Goal: Check status: Check status

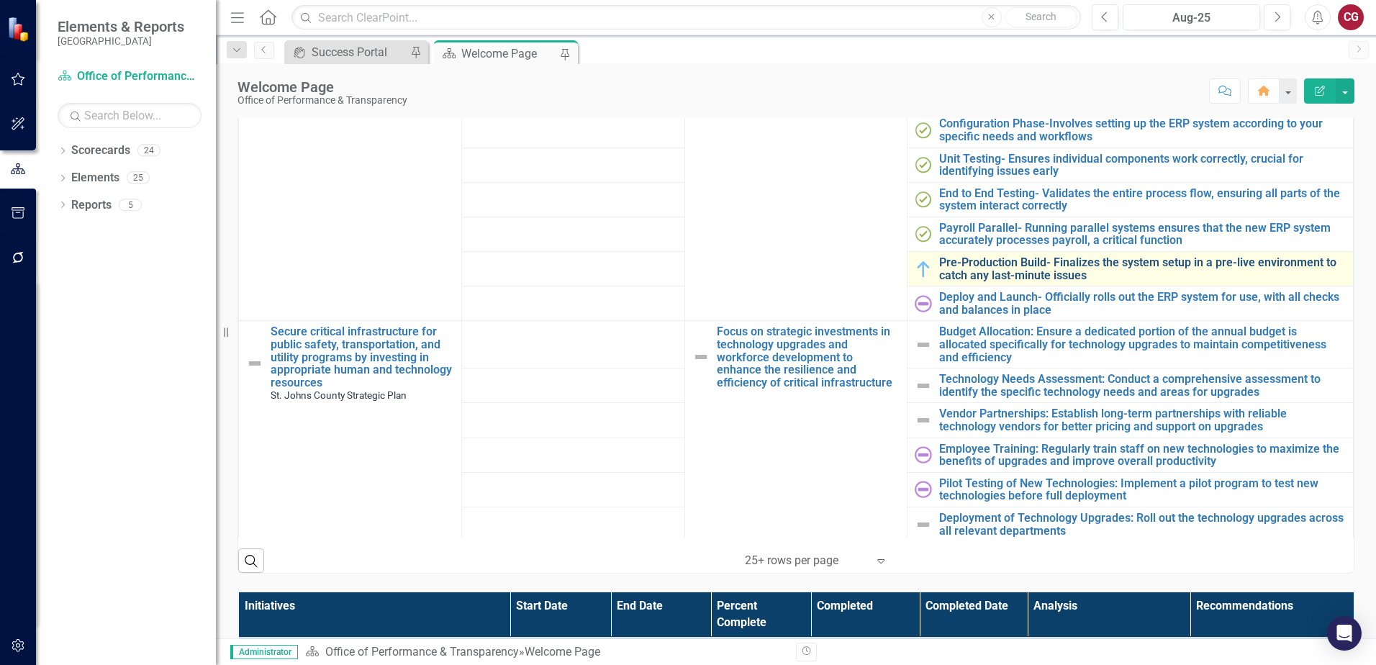
scroll to position [1042, 0]
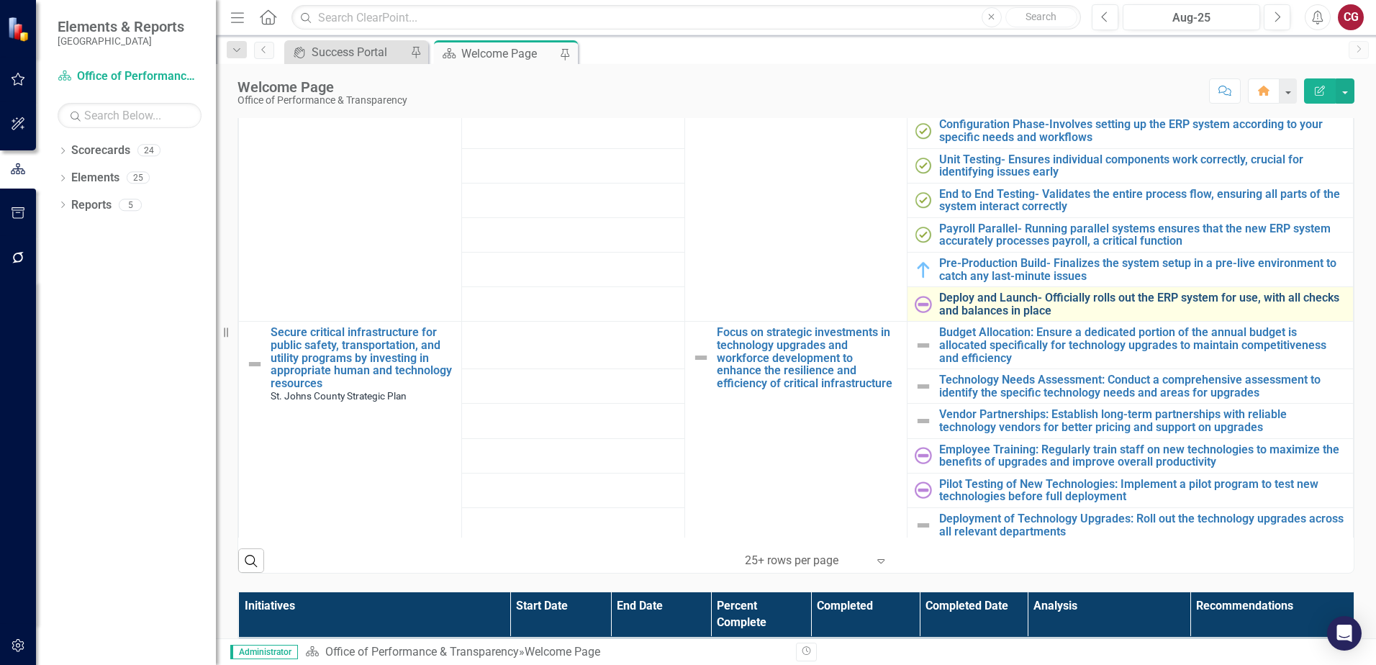
click at [959, 307] on link "Deploy and Launch- Officially rolls out the ERP system for use, with all checks…" at bounding box center [1142, 303] width 407 height 25
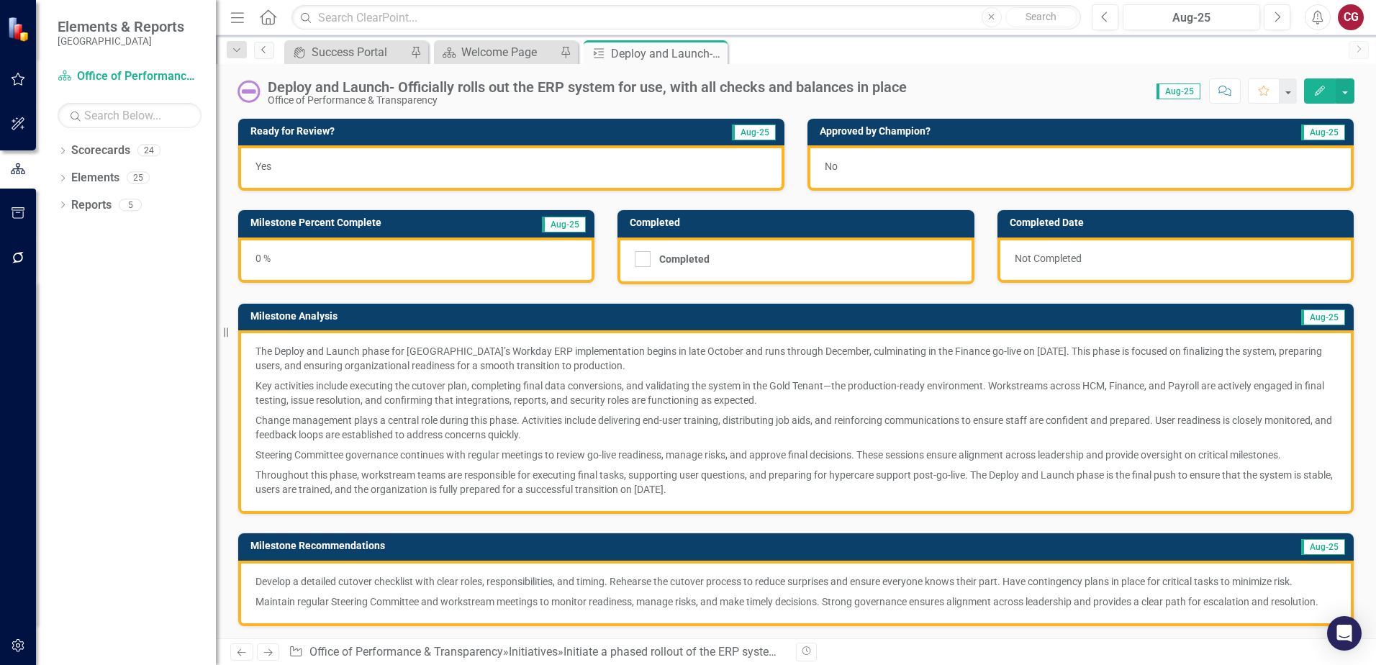
click at [262, 52] on icon "Previous" at bounding box center [264, 49] width 12 height 9
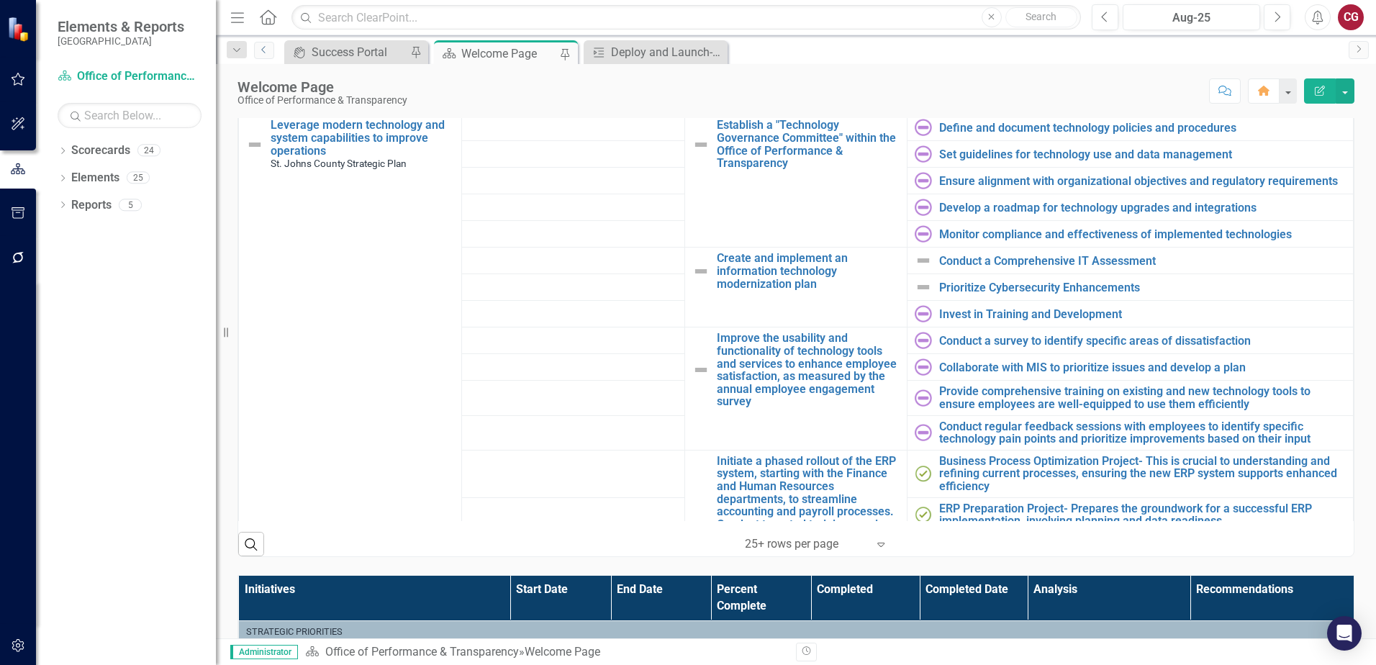
scroll to position [504, 0]
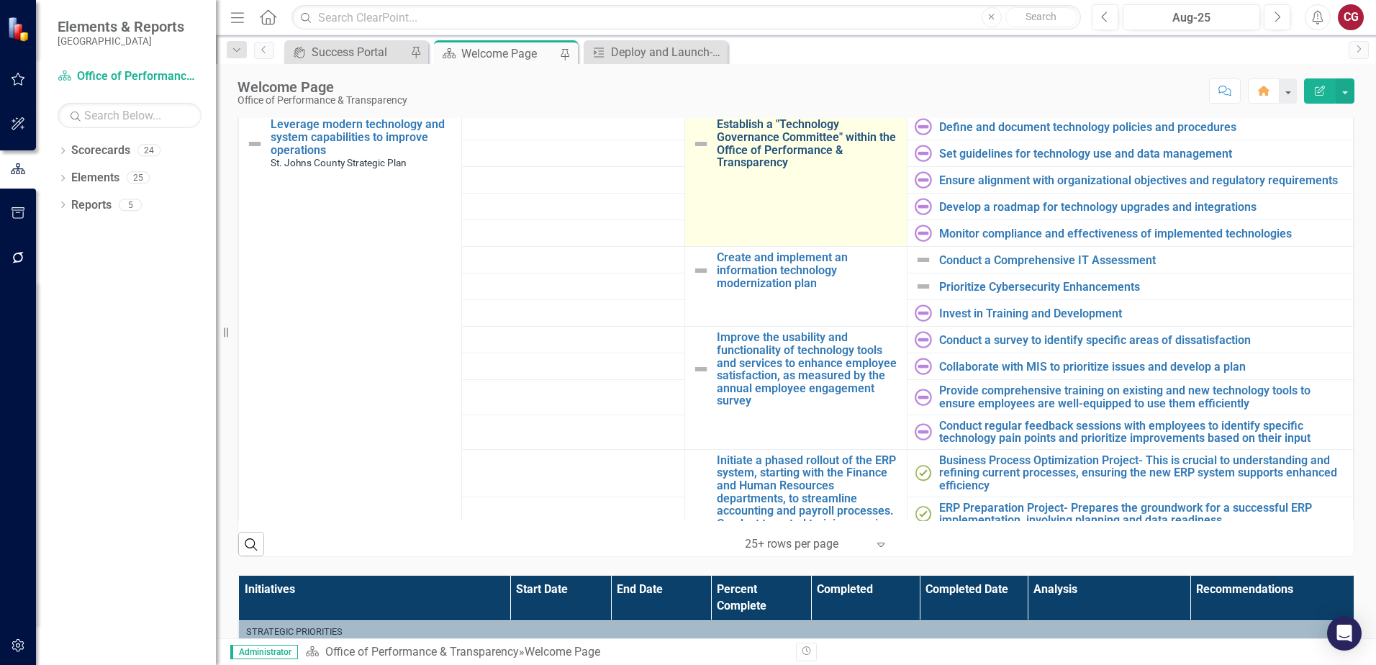
click at [794, 153] on link "Establish a "Technology Governance Committee" within the Office of Performance …" at bounding box center [809, 143] width 184 height 50
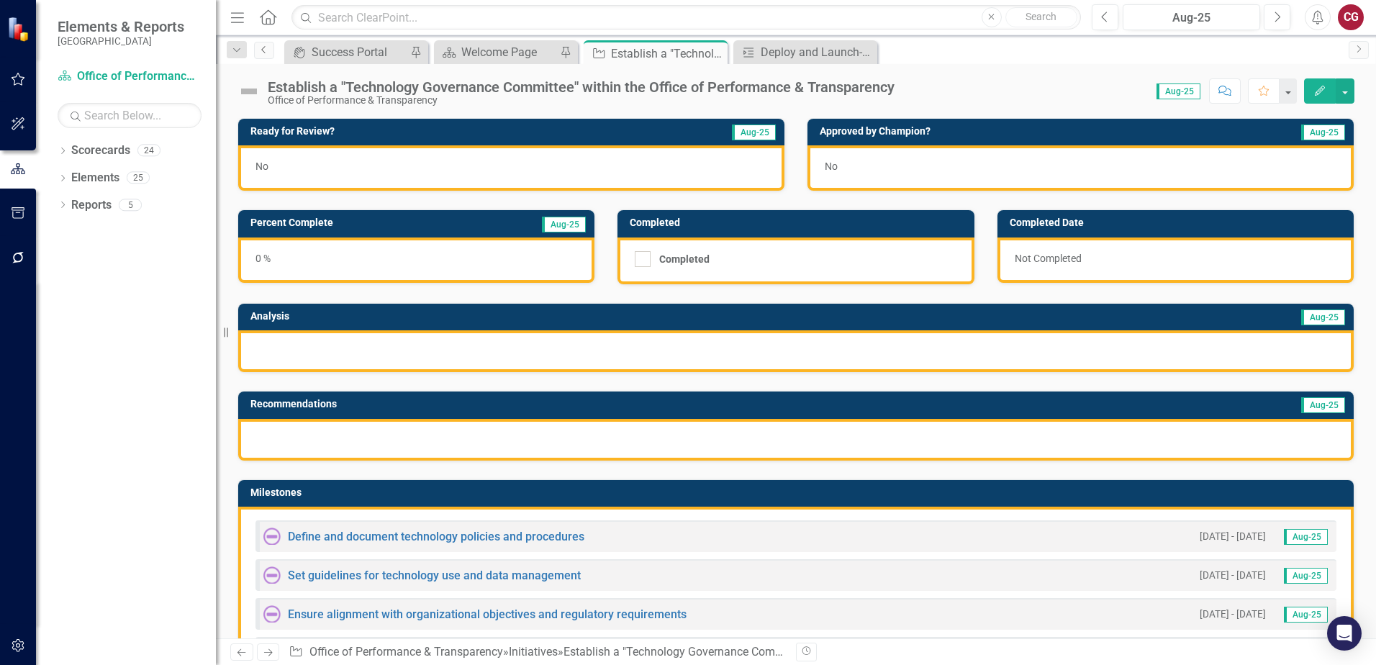
click at [258, 50] on icon "Previous" at bounding box center [264, 49] width 12 height 9
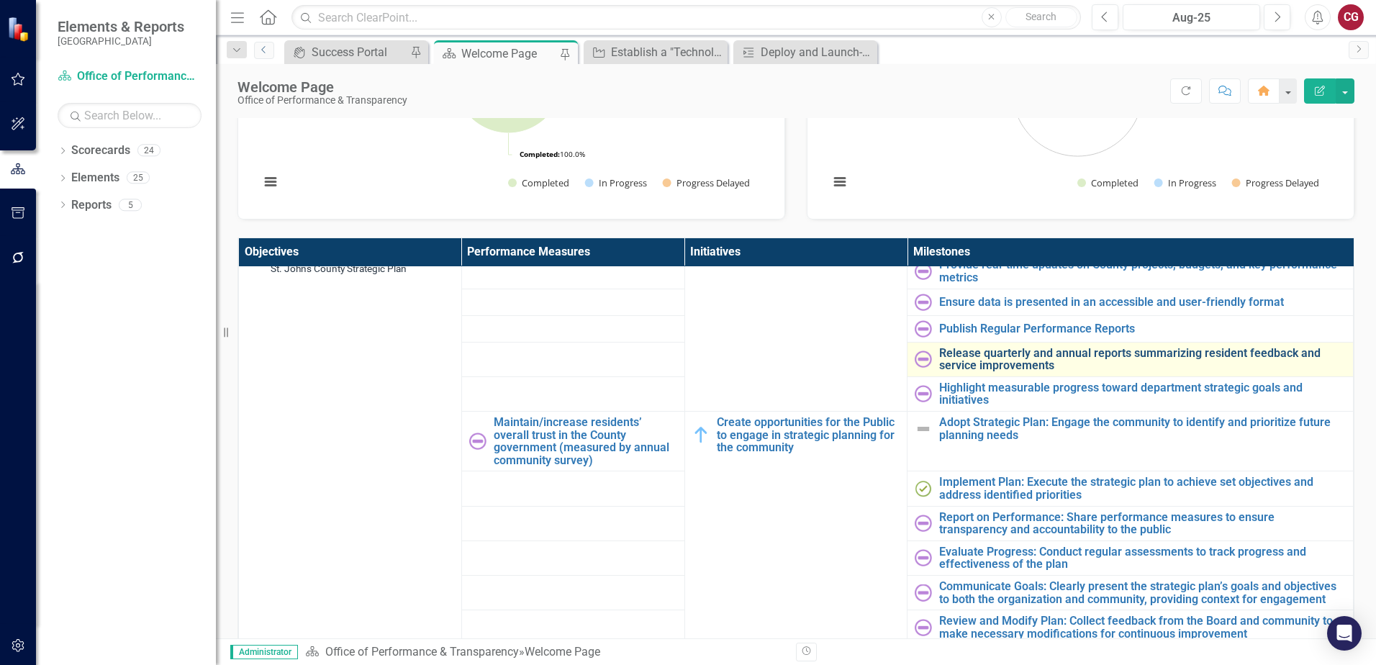
scroll to position [144, 0]
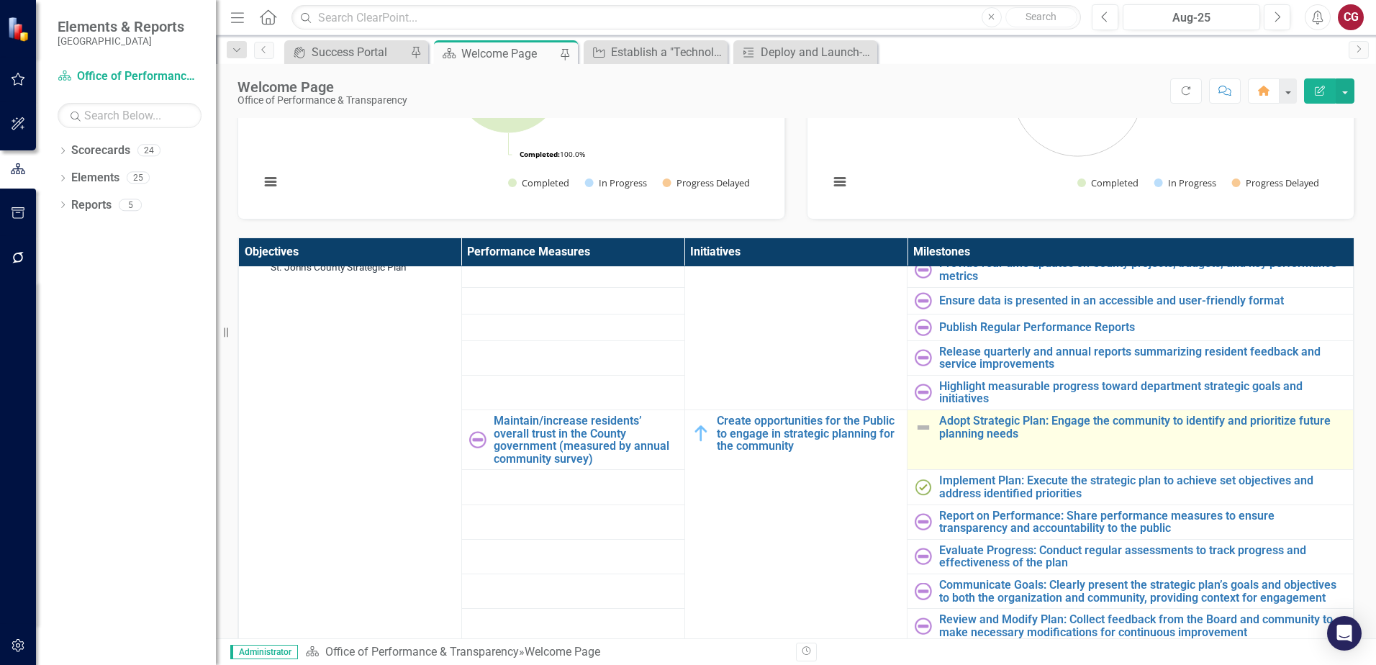
click at [915, 424] on img at bounding box center [923, 427] width 17 height 17
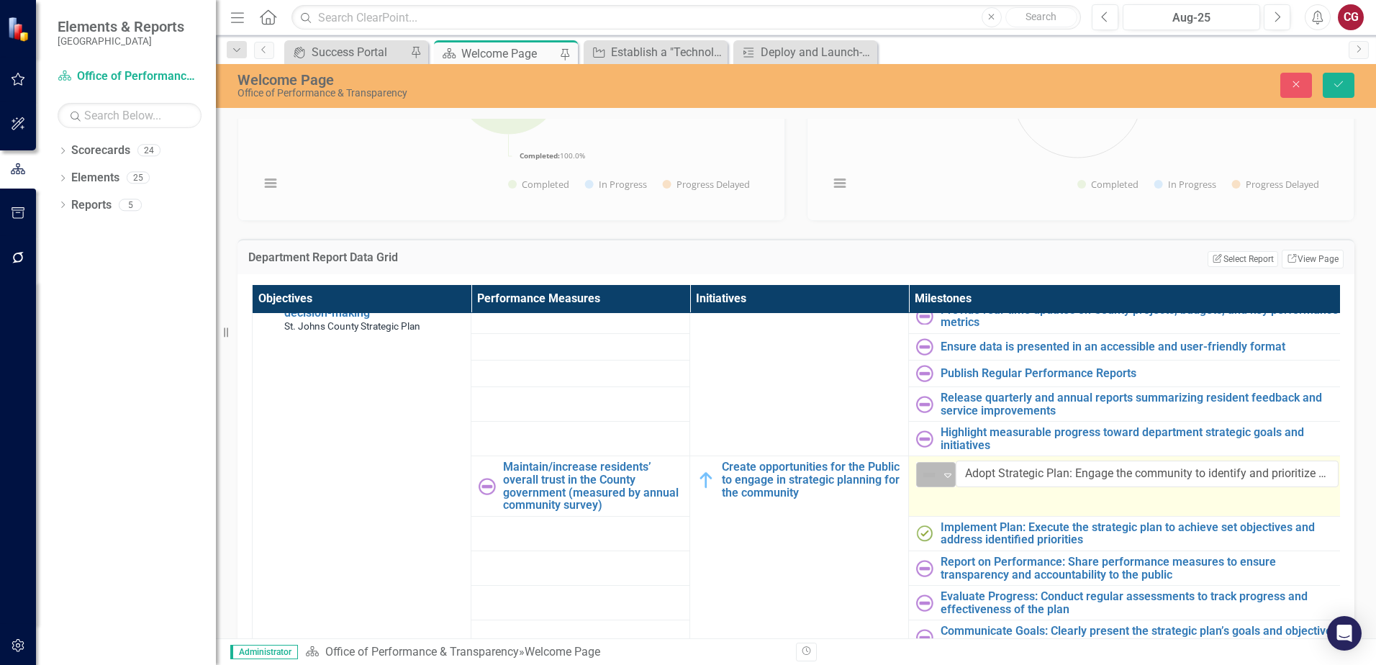
click at [941, 472] on icon "Expand" at bounding box center [948, 475] width 14 height 12
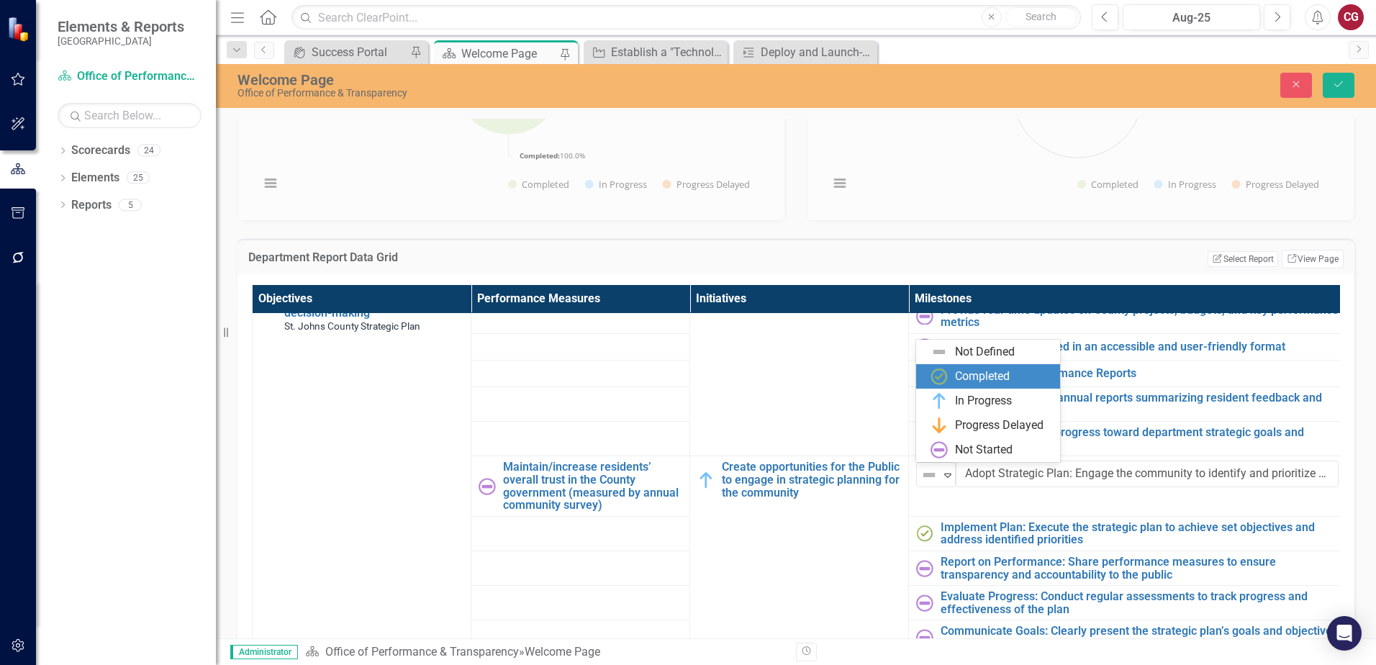
click at [957, 376] on div "Completed" at bounding box center [982, 376] width 55 height 17
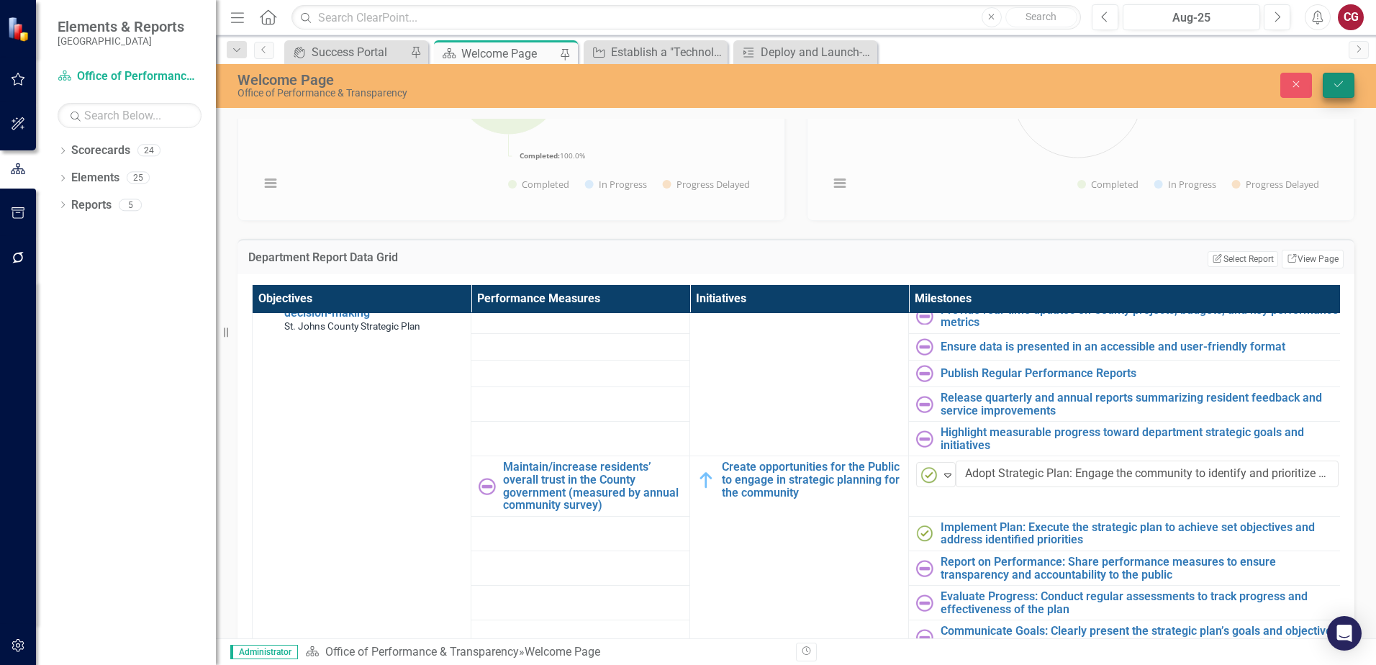
drag, startPoint x: 1350, startPoint y: 100, endPoint x: 1342, endPoint y: 91, distance: 12.3
click at [1349, 99] on div "Welcome Page Office of Performance & Transparency Close Save" at bounding box center [796, 86] width 1160 height 44
click at [1339, 85] on icon "Save" at bounding box center [1338, 84] width 13 height 10
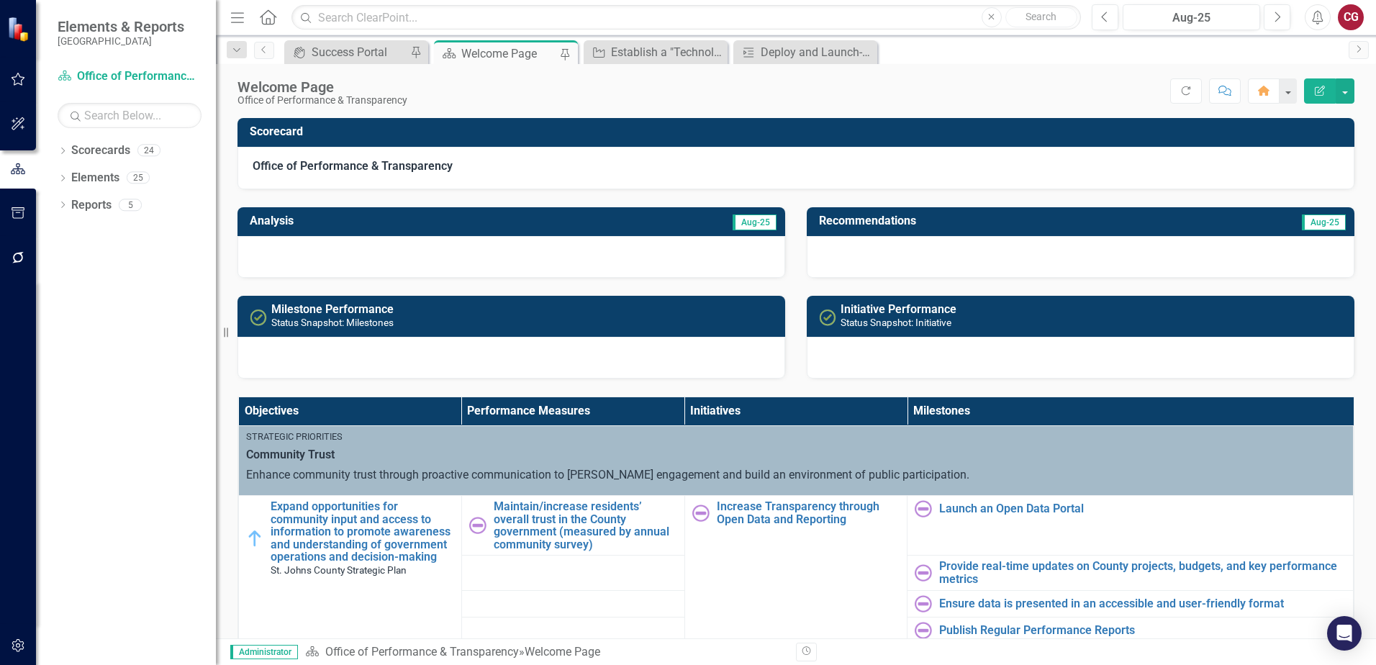
scroll to position [216, 0]
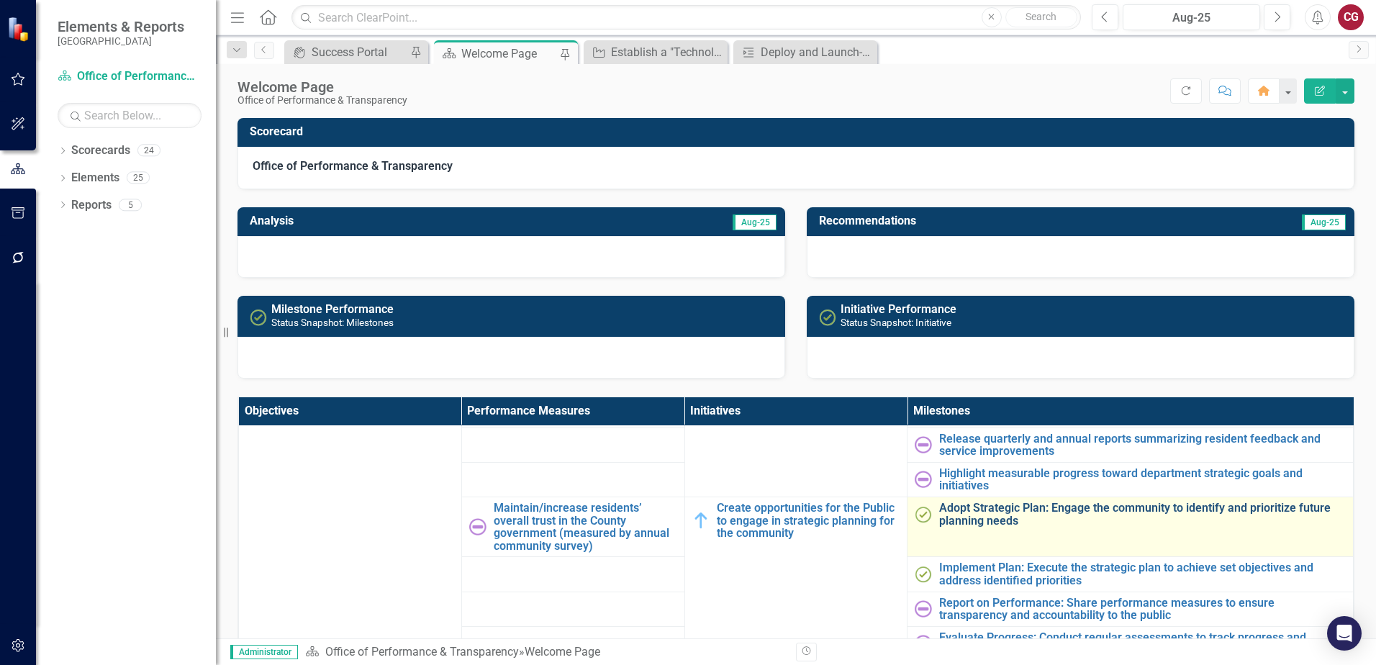
click at [1002, 518] on link "Adopt Strategic Plan: Engage the community to identify and prioritize future pl…" at bounding box center [1142, 514] width 407 height 25
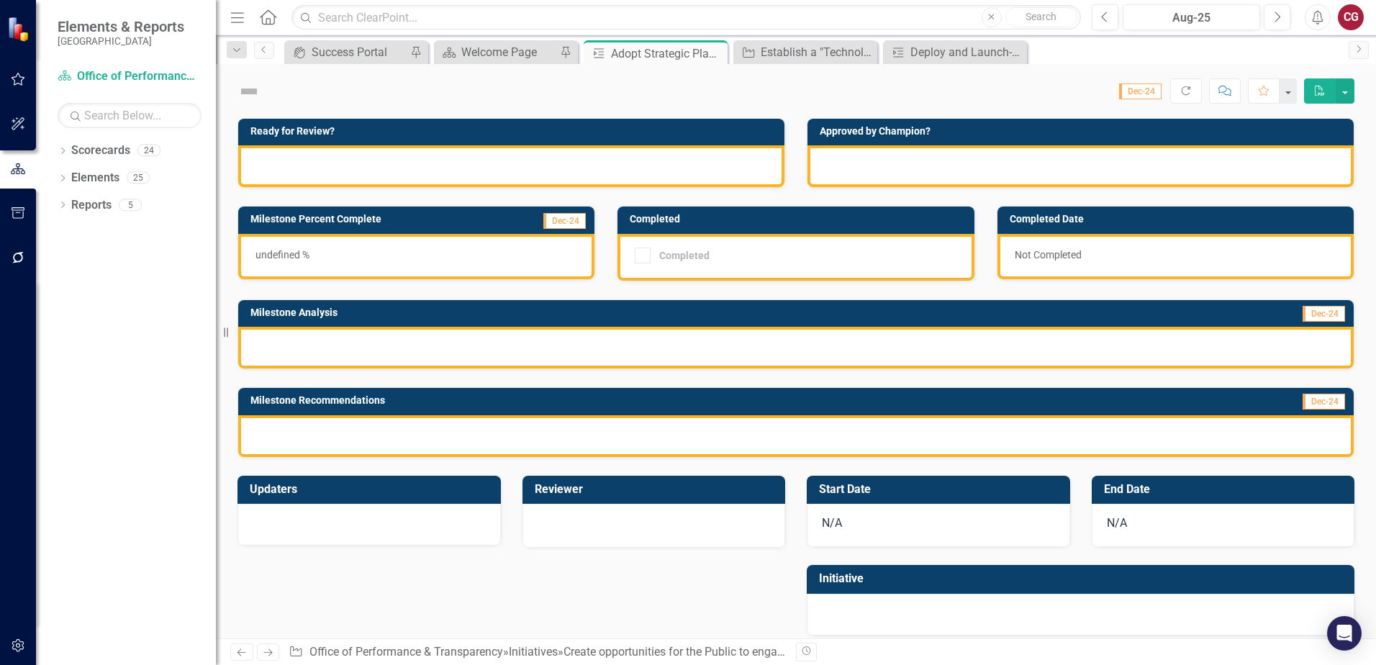
checkbox input "true"
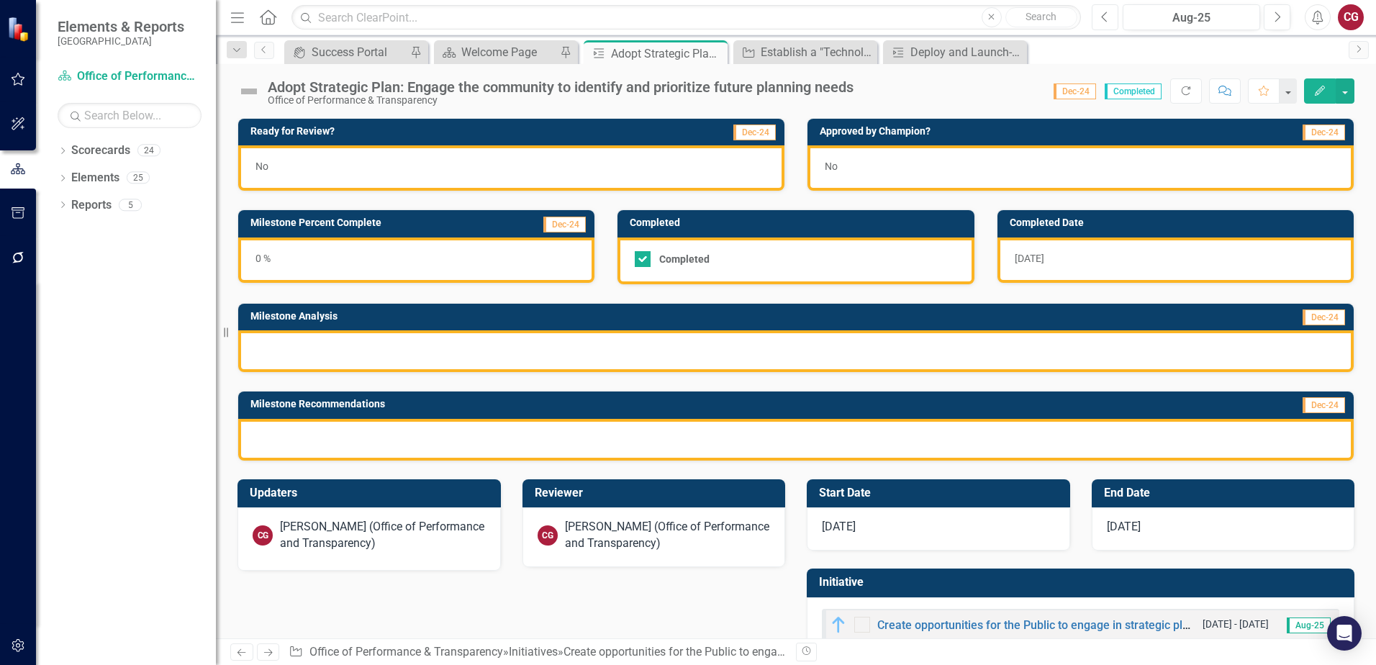
click at [1101, 20] on icon "Previous" at bounding box center [1105, 17] width 8 height 13
click at [1104, 19] on icon "button" at bounding box center [1104, 17] width 6 height 10
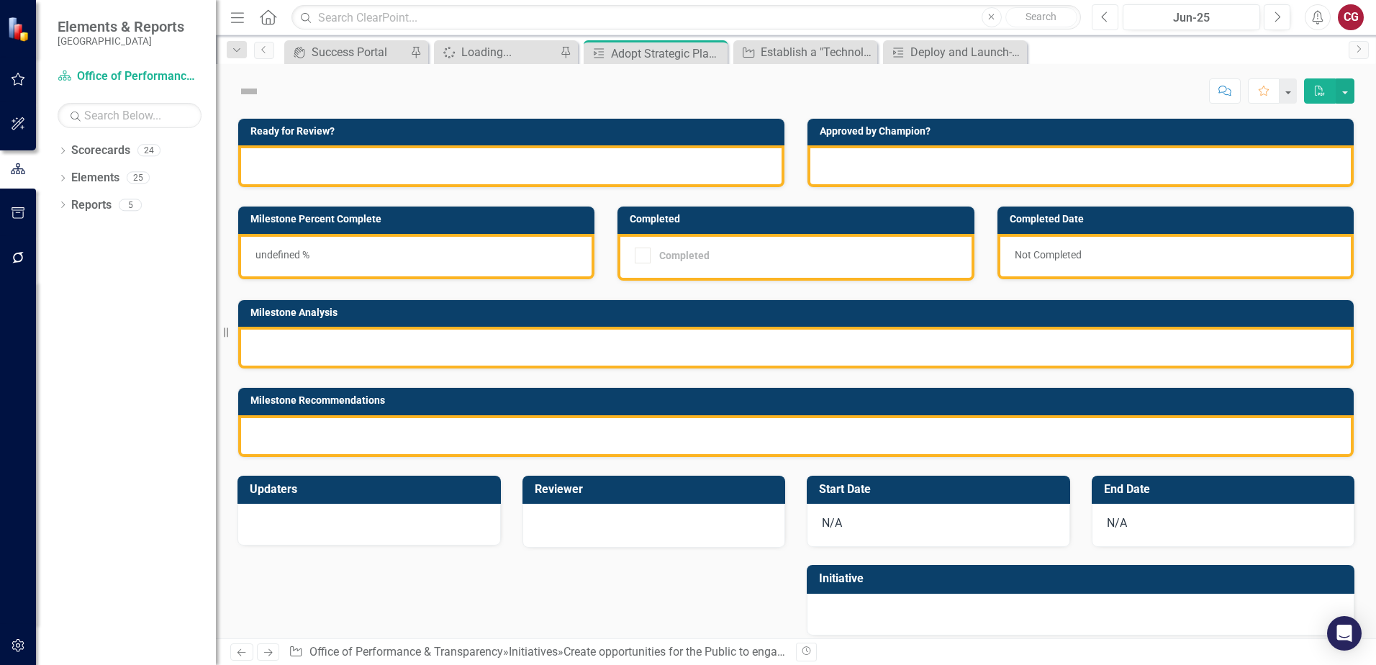
checkbox input "true"
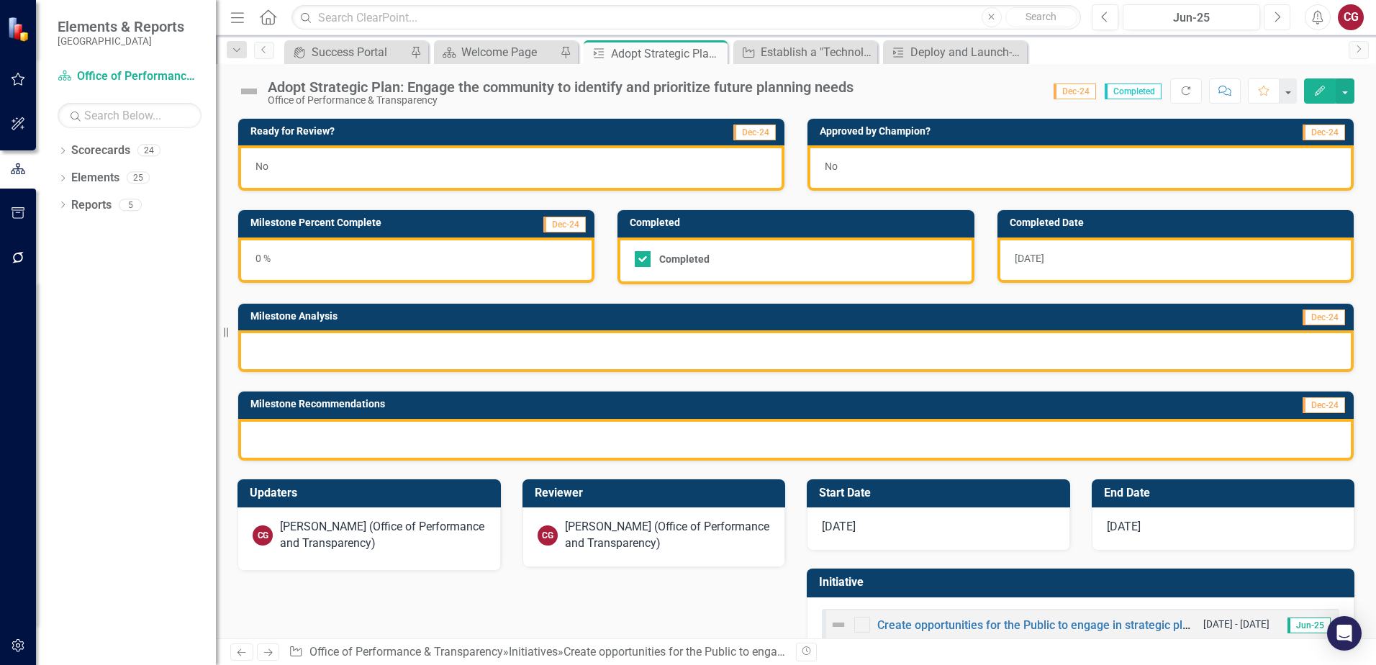
click at [1280, 22] on icon "Next" at bounding box center [1277, 17] width 8 height 13
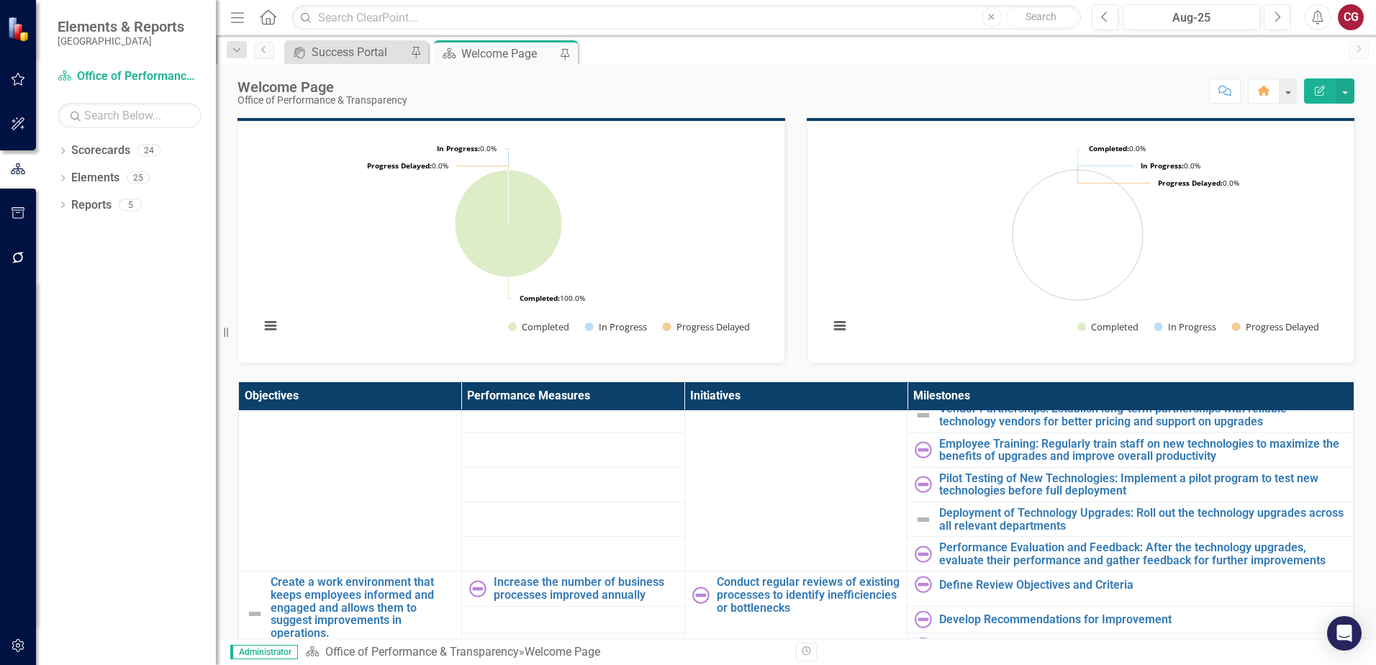
click at [1115, 247] on rect "Interactive chart" at bounding box center [1078, 240] width 512 height 216
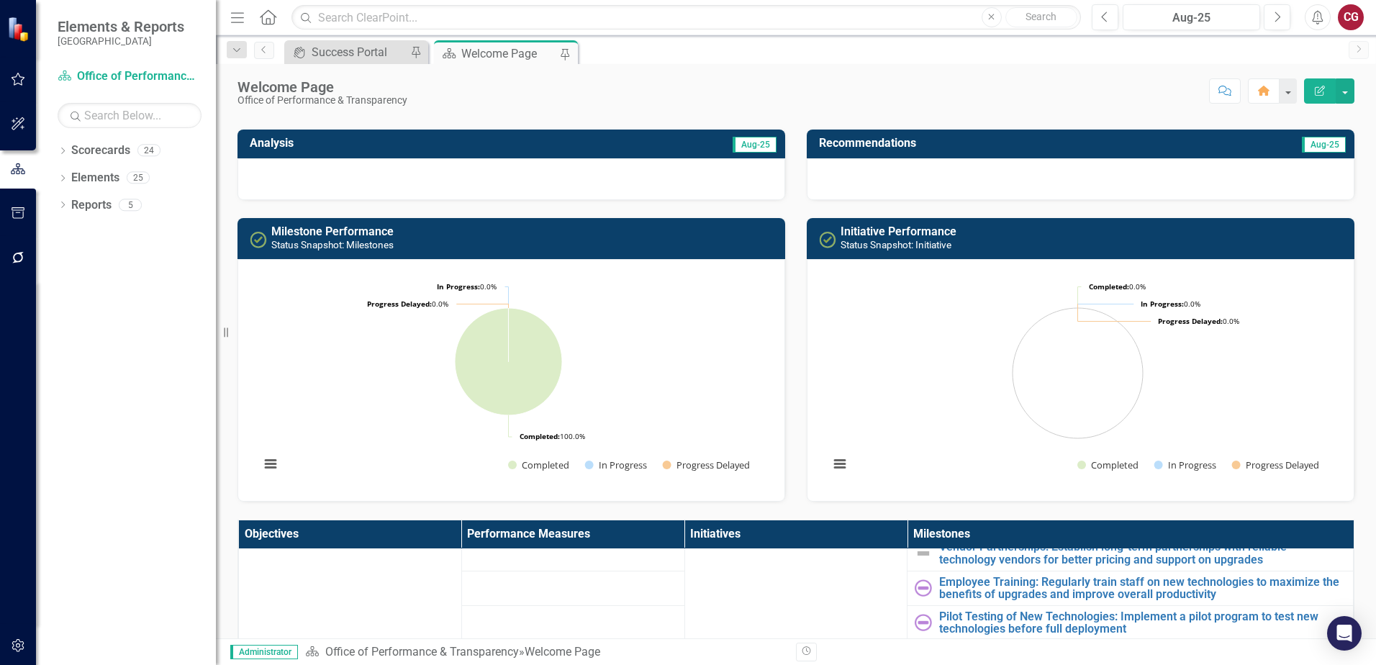
scroll to position [72, 0]
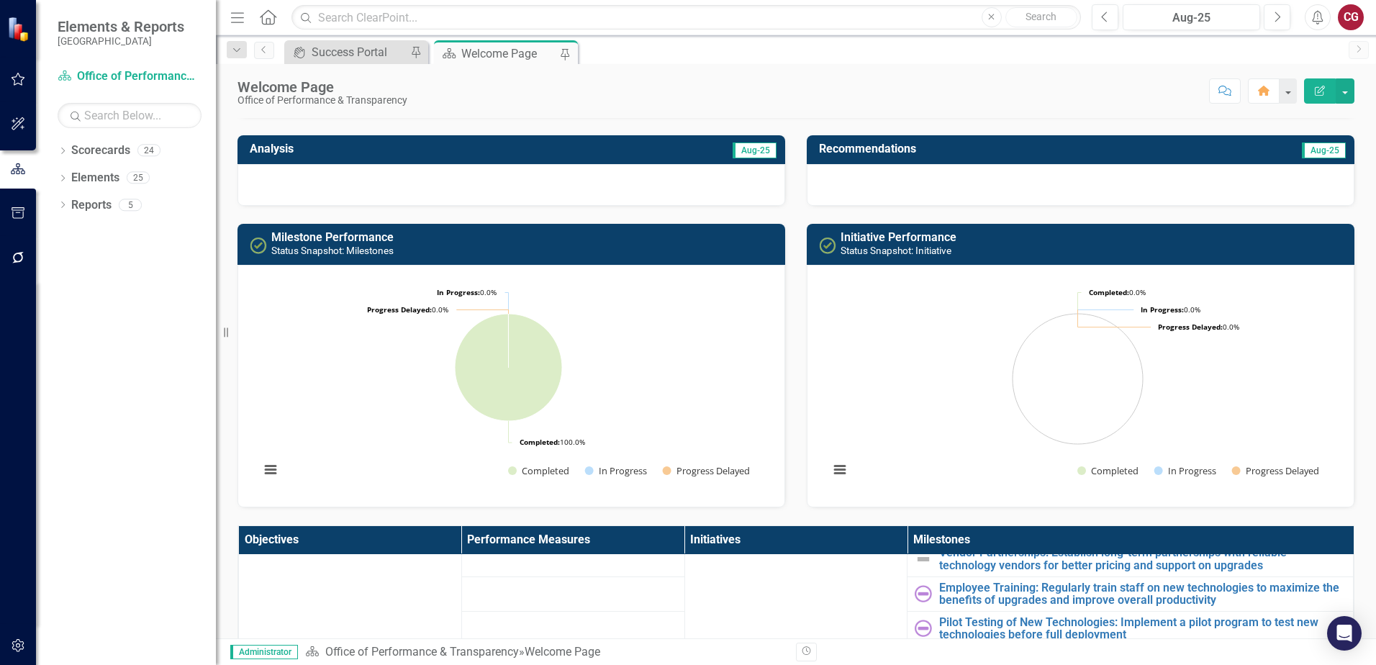
click at [1139, 252] on h3 "Initiative Performance Status Snapshot: Initiative" at bounding box center [1094, 243] width 507 height 25
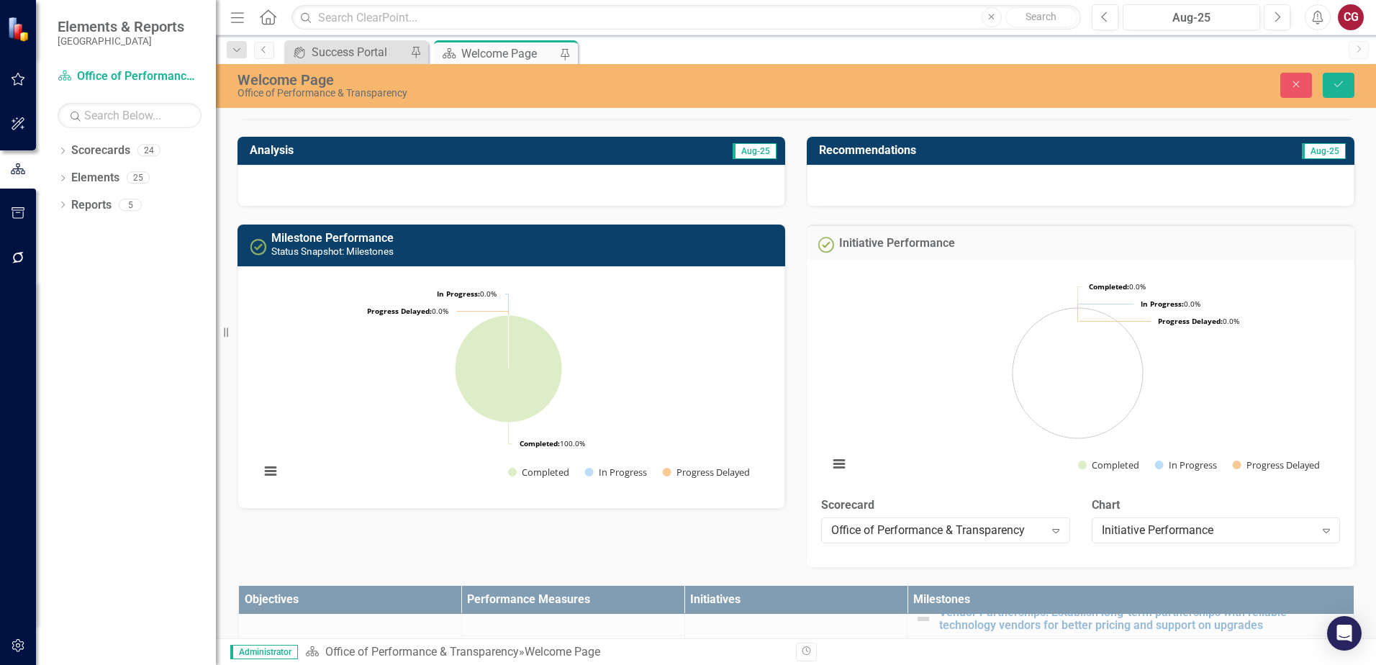
click at [1067, 386] on rect "Interactive chart" at bounding box center [1077, 379] width 513 height 216
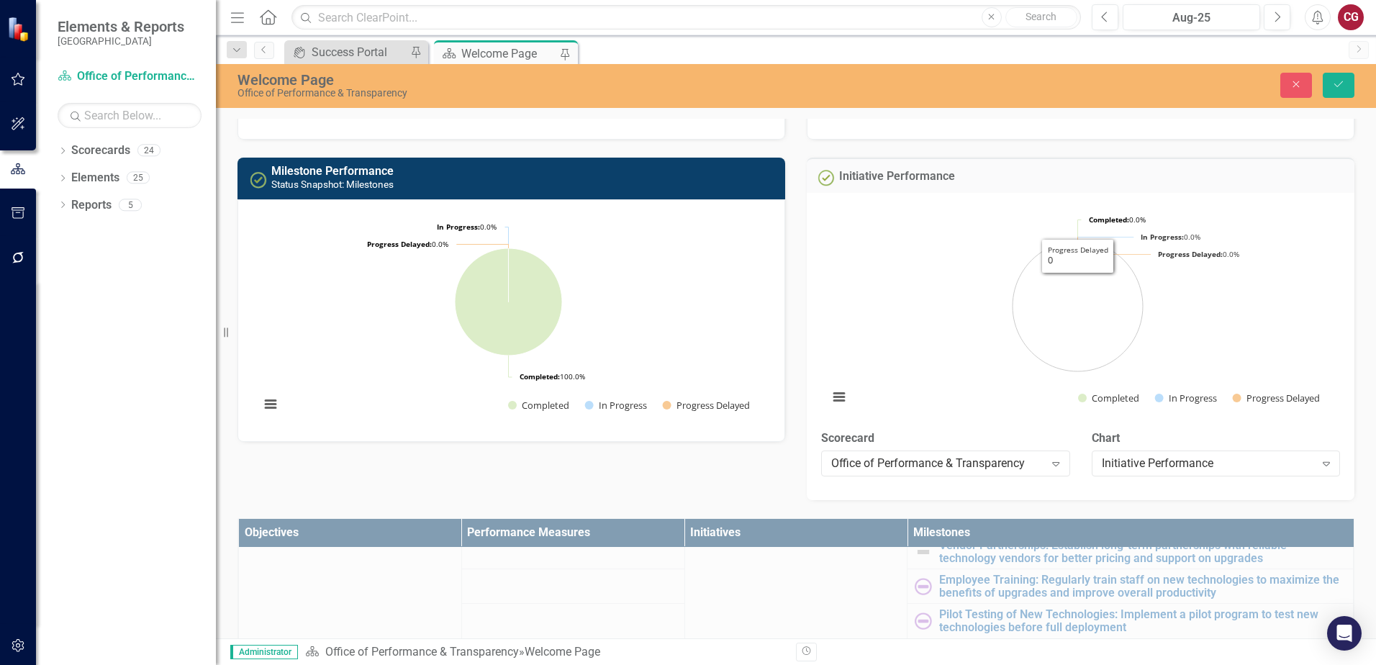
scroll to position [144, 0]
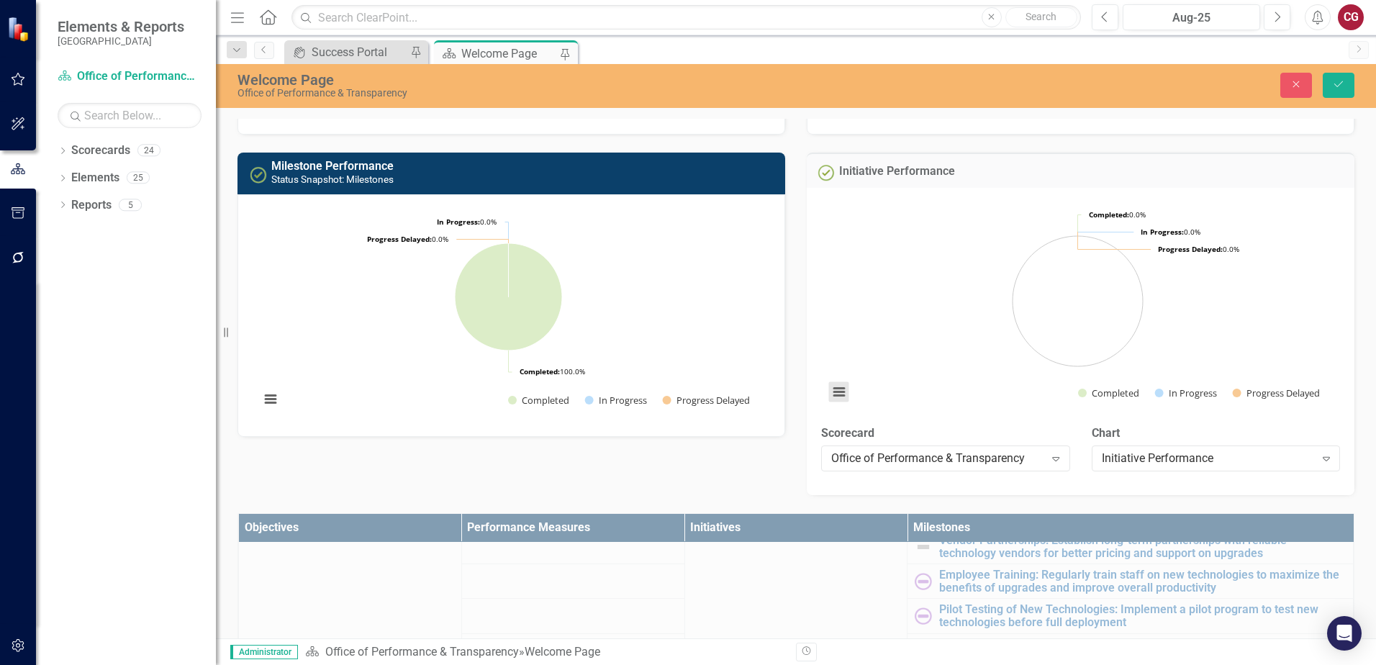
click at [831, 390] on button "View chart menu, Chart" at bounding box center [839, 392] width 20 height 20
click at [830, 236] on rect "Interactive chart" at bounding box center [1077, 307] width 513 height 216
click at [1013, 464] on div "Office of Performance & Transparency" at bounding box center [937, 459] width 213 height 17
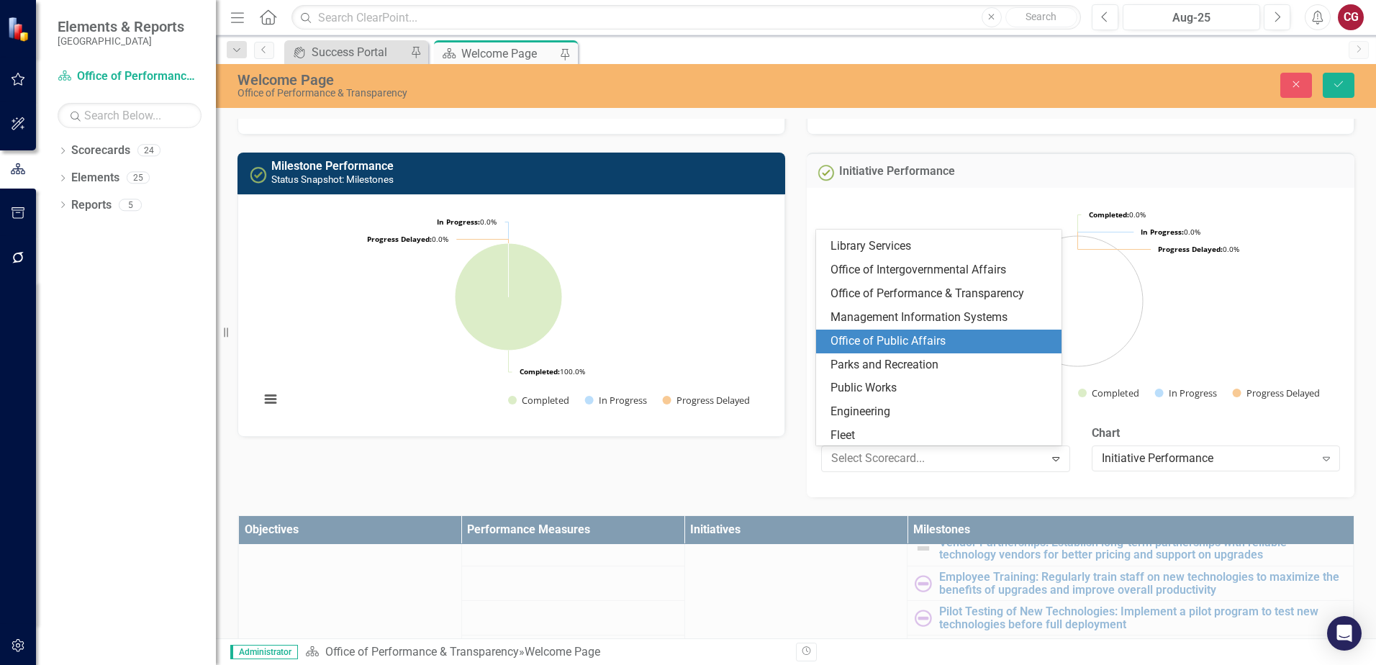
scroll to position [212, 0]
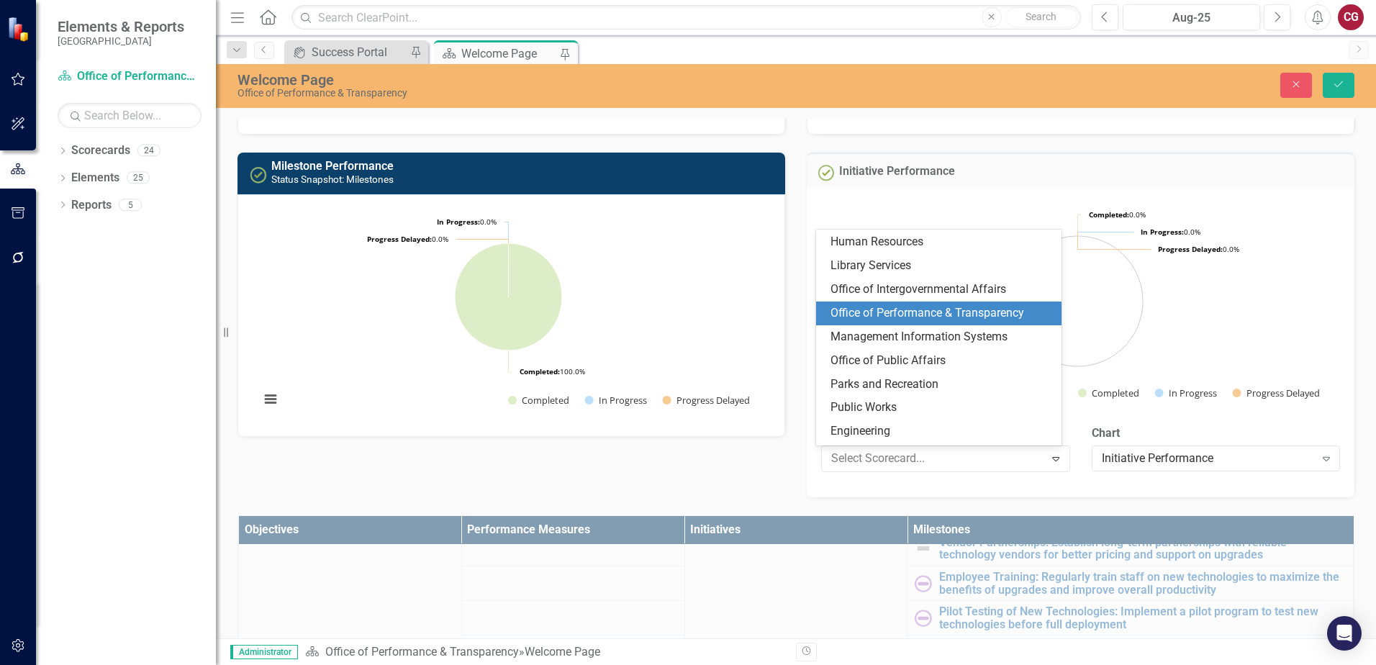
click at [952, 308] on div "Office of Performance & Transparency" at bounding box center [941, 313] width 223 height 17
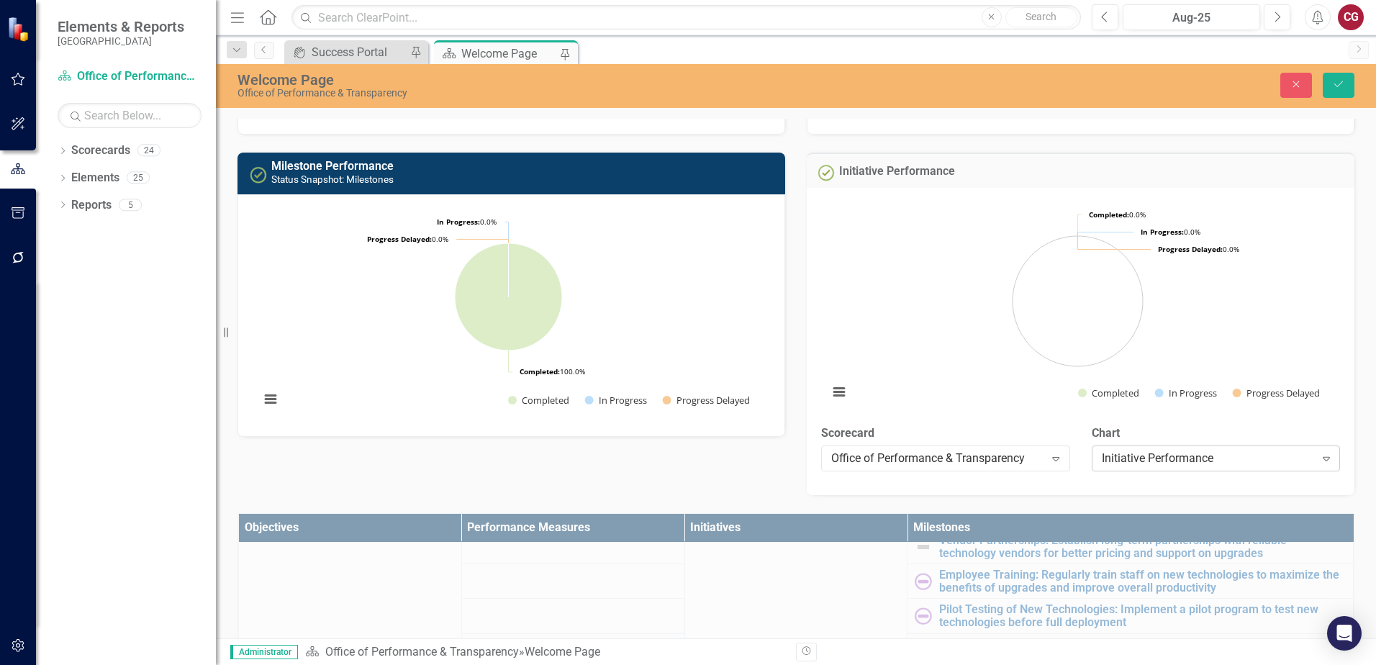
click at [1190, 452] on div "Initiative Performance" at bounding box center [1208, 459] width 213 height 17
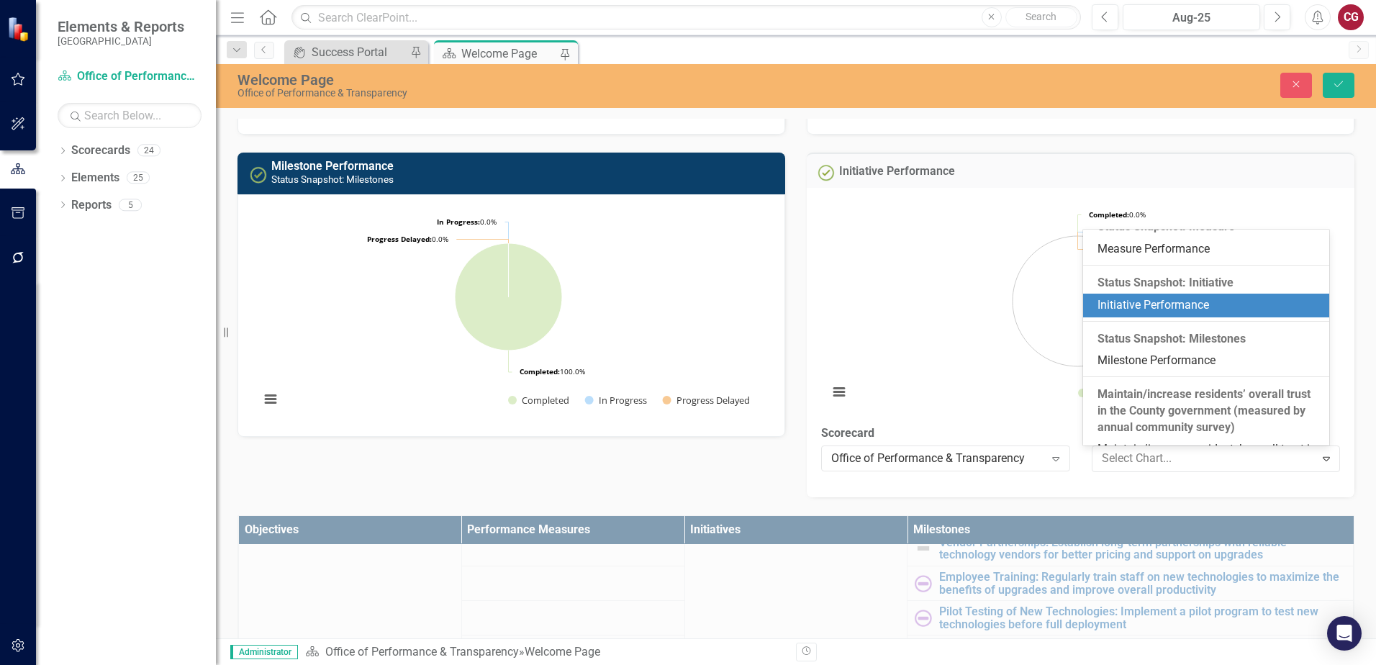
scroll to position [0, 0]
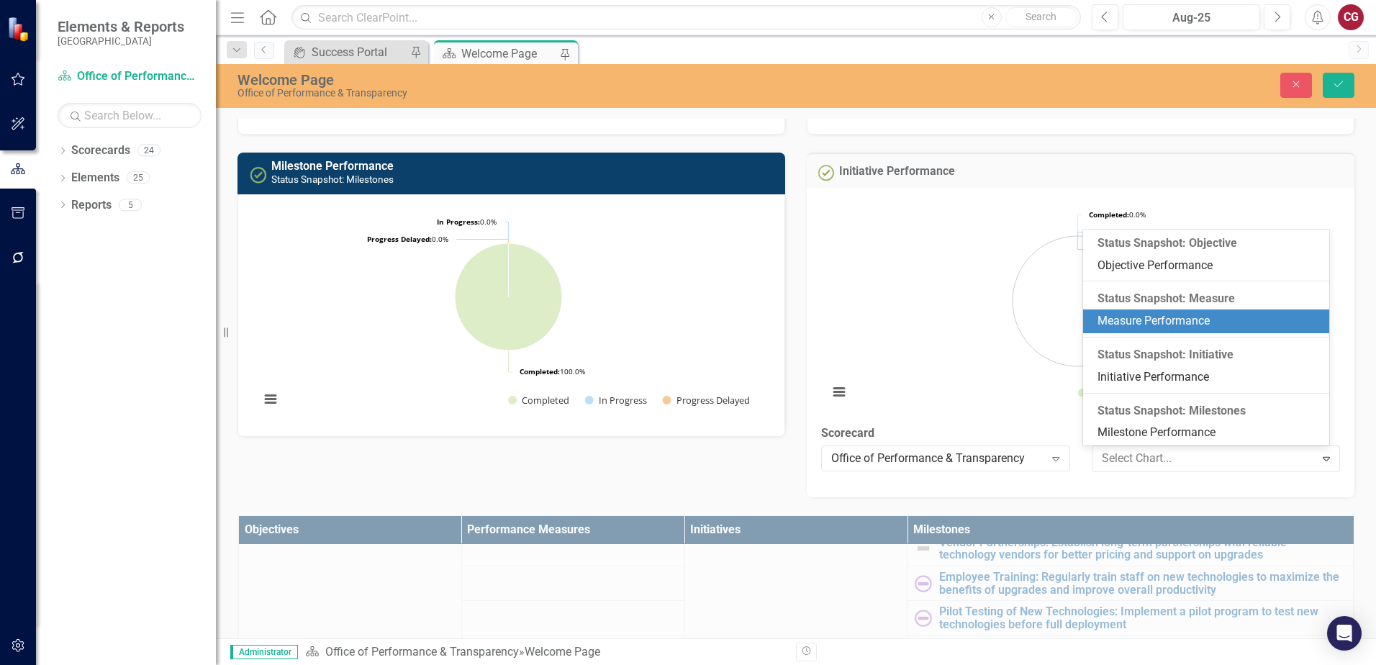
click at [1190, 315] on div "Measure Performance" at bounding box center [1208, 321] width 223 height 17
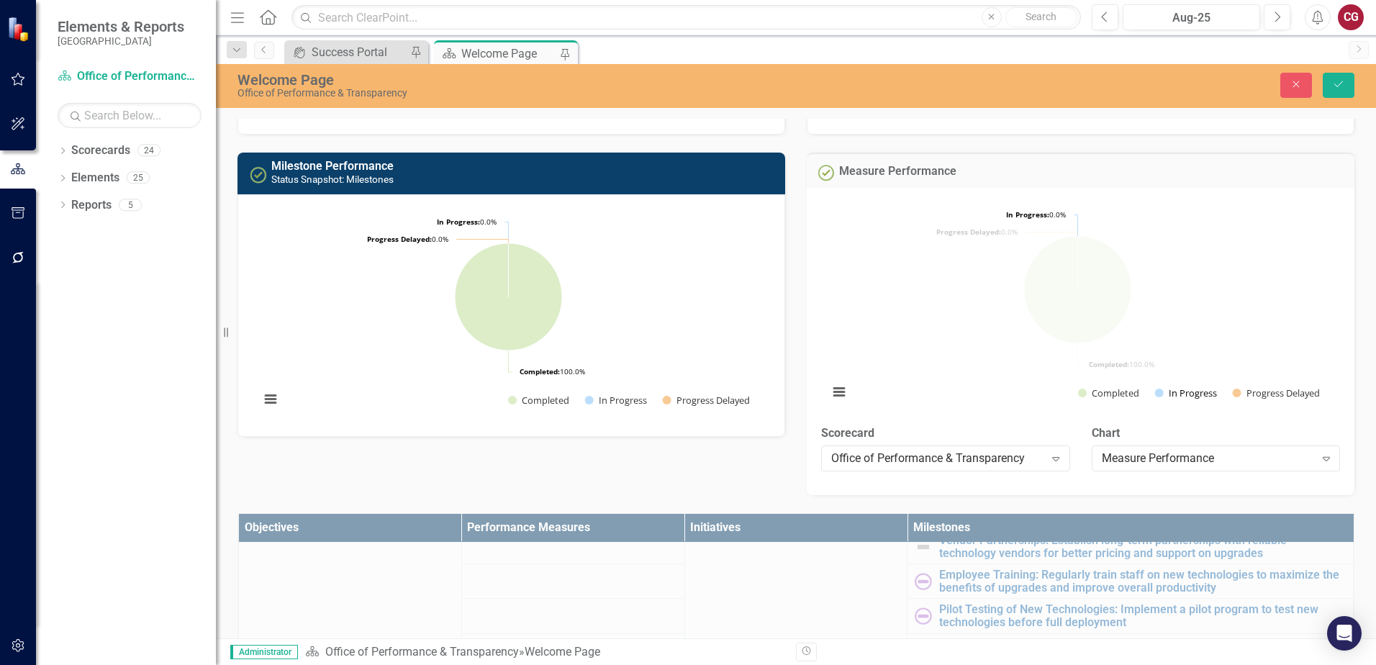
click at [1182, 393] on button "Show In Progress" at bounding box center [1186, 392] width 62 height 13
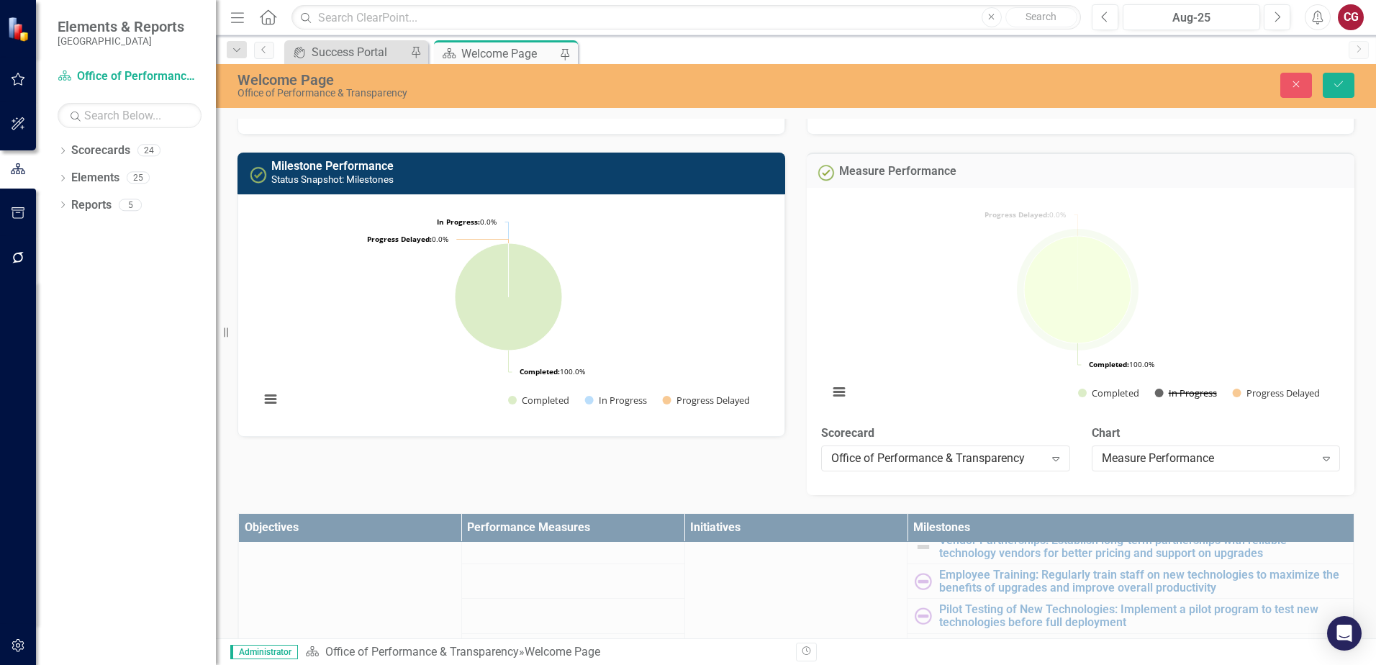
click at [1167, 393] on button "Show In Progress" at bounding box center [1186, 392] width 62 height 13
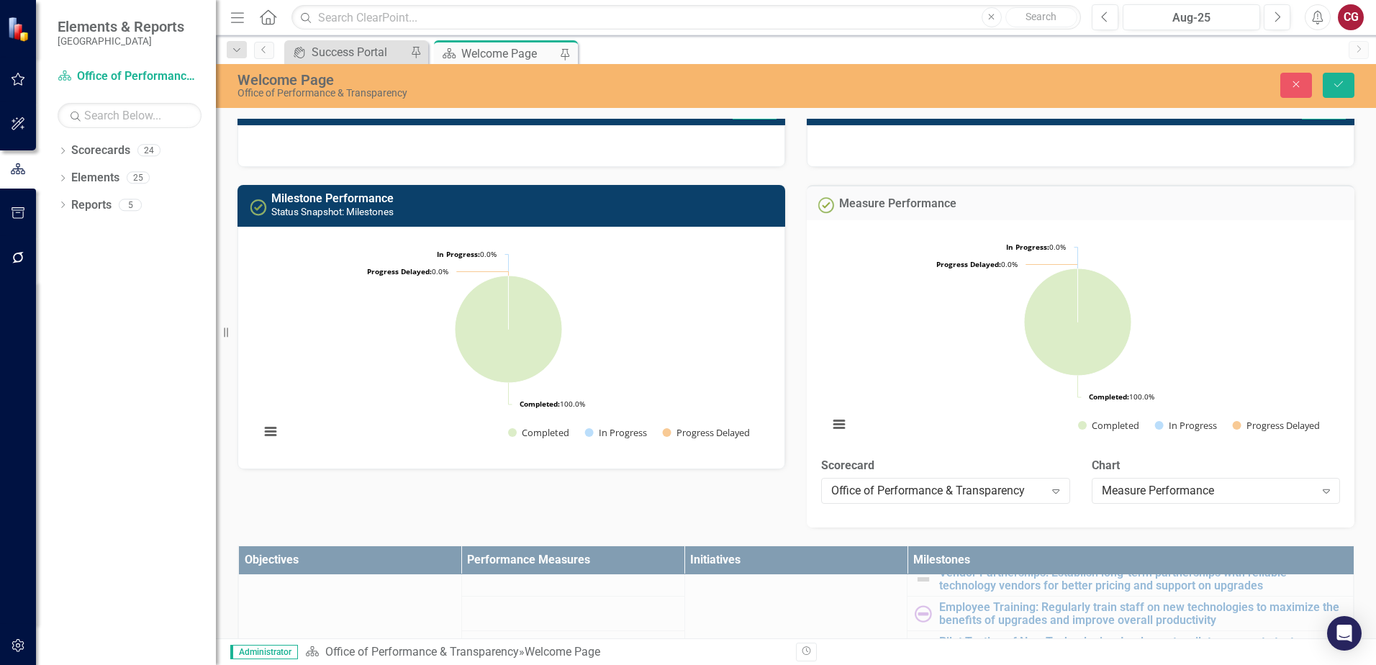
scroll to position [144, 0]
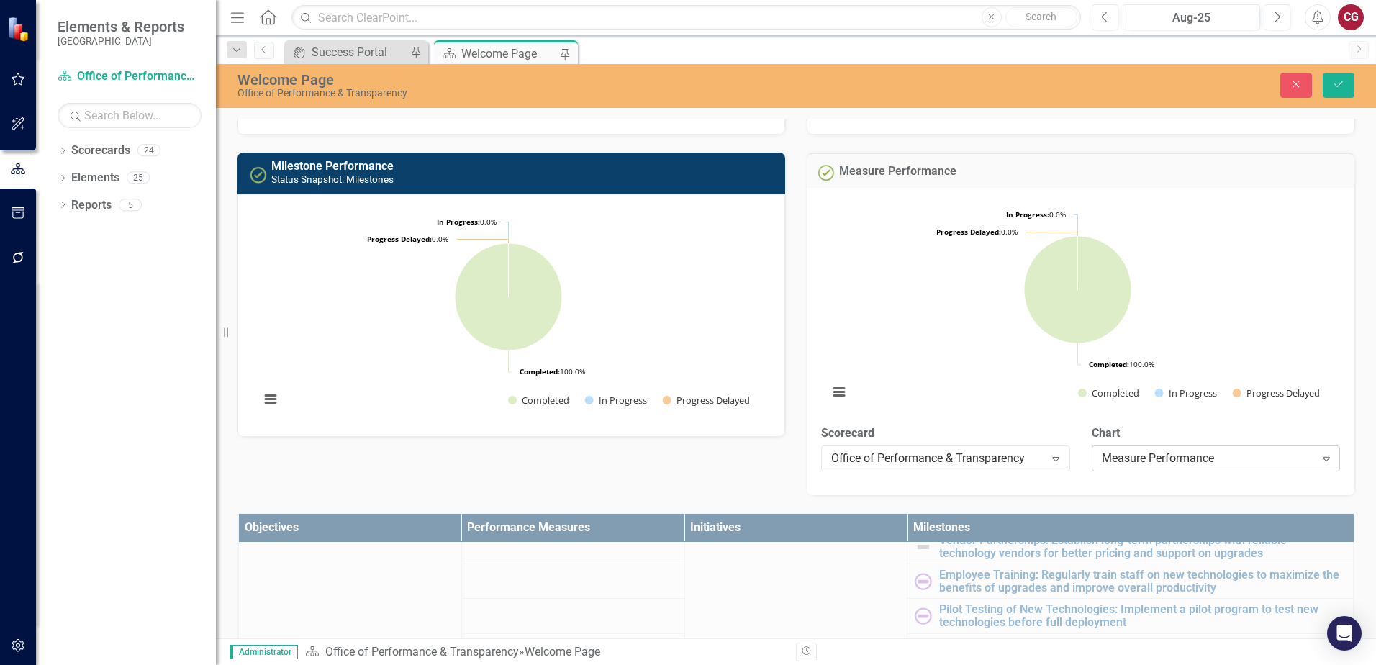
click at [1206, 455] on div "Measure Performance" at bounding box center [1208, 459] width 213 height 17
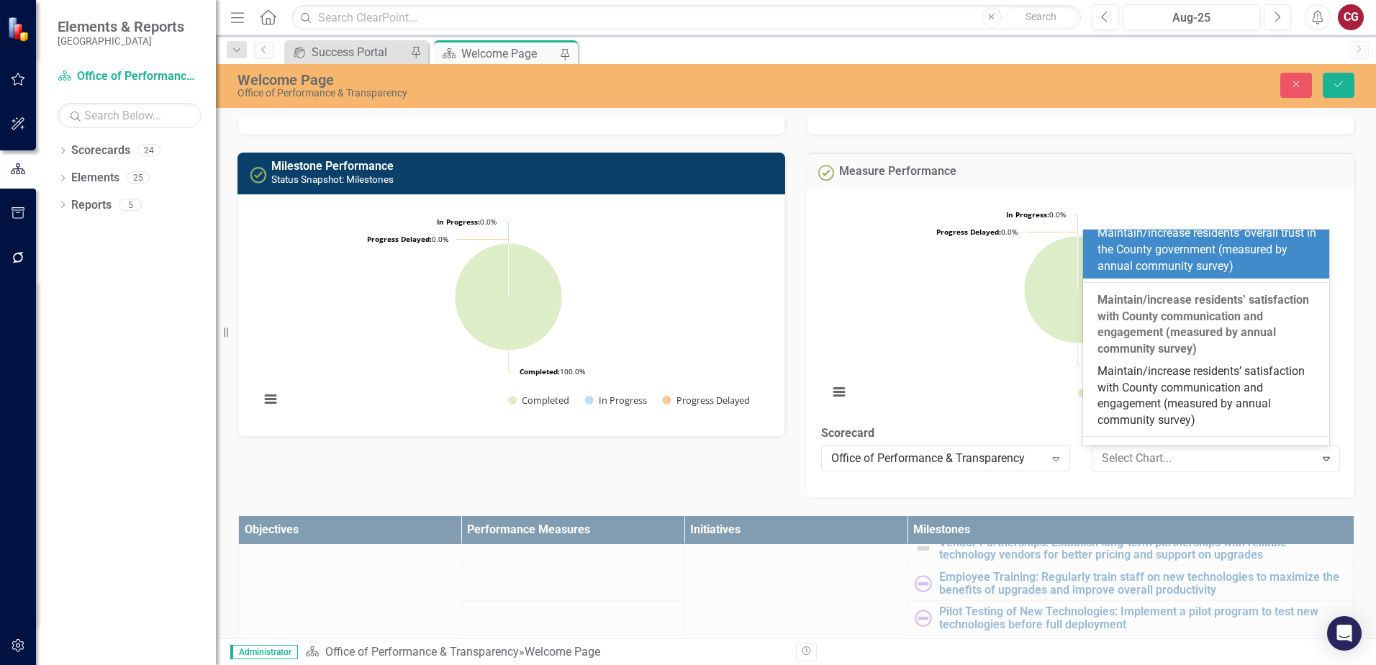
scroll to position [360, 0]
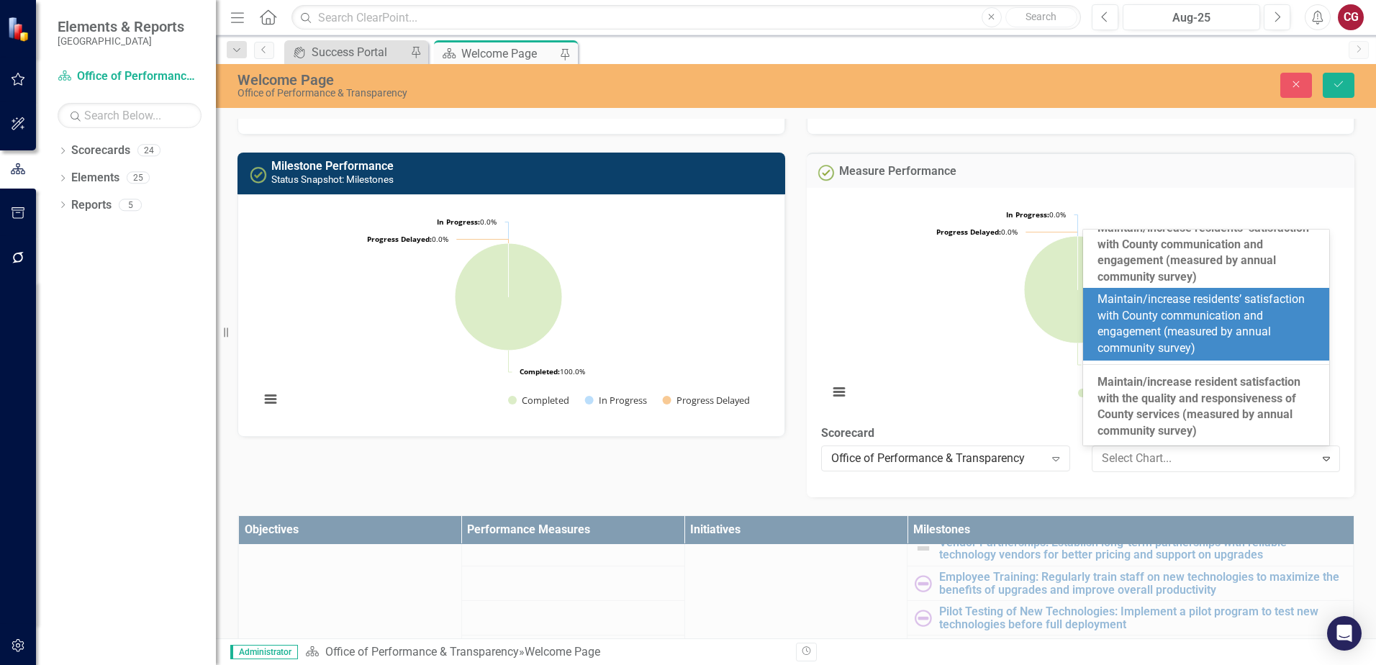
click at [1134, 357] on div "Maintain/increase residents’ satisfaction with County communication and engagem…" at bounding box center [1208, 323] width 223 height 65
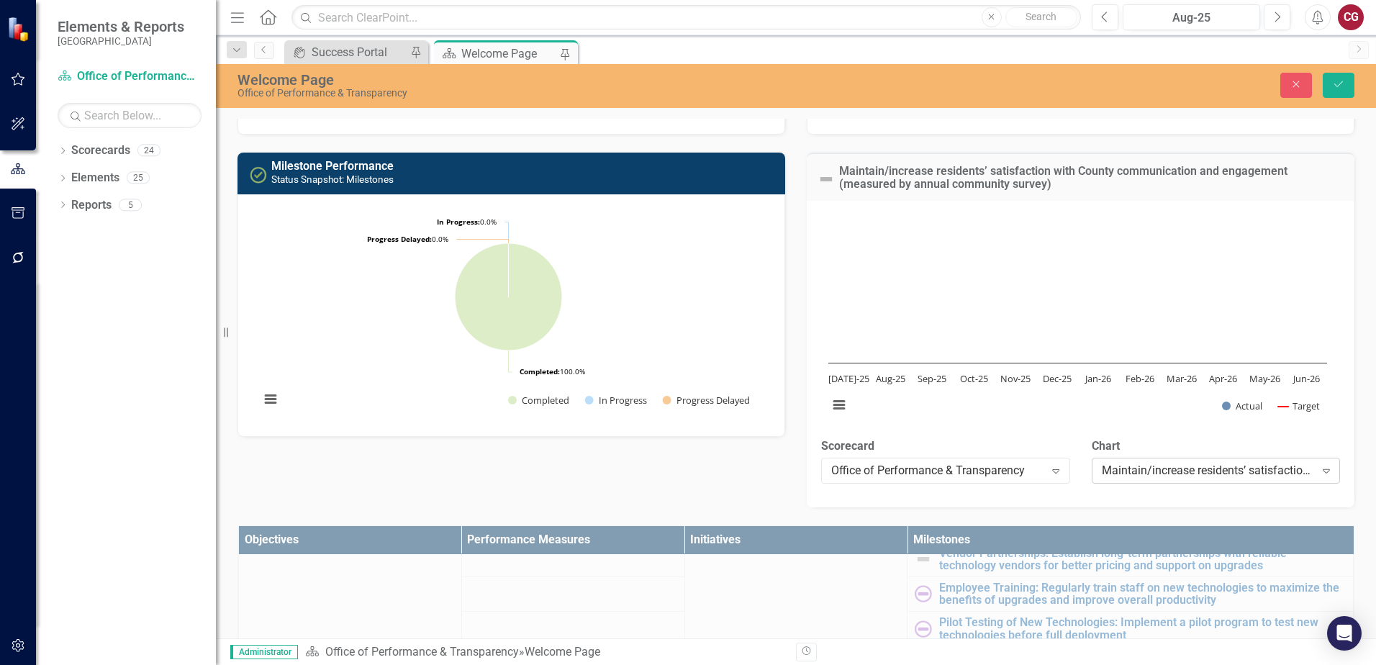
click at [1109, 470] on div "Maintain/increase residents’ satisfaction with County communication and engagem…" at bounding box center [1208, 471] width 213 height 17
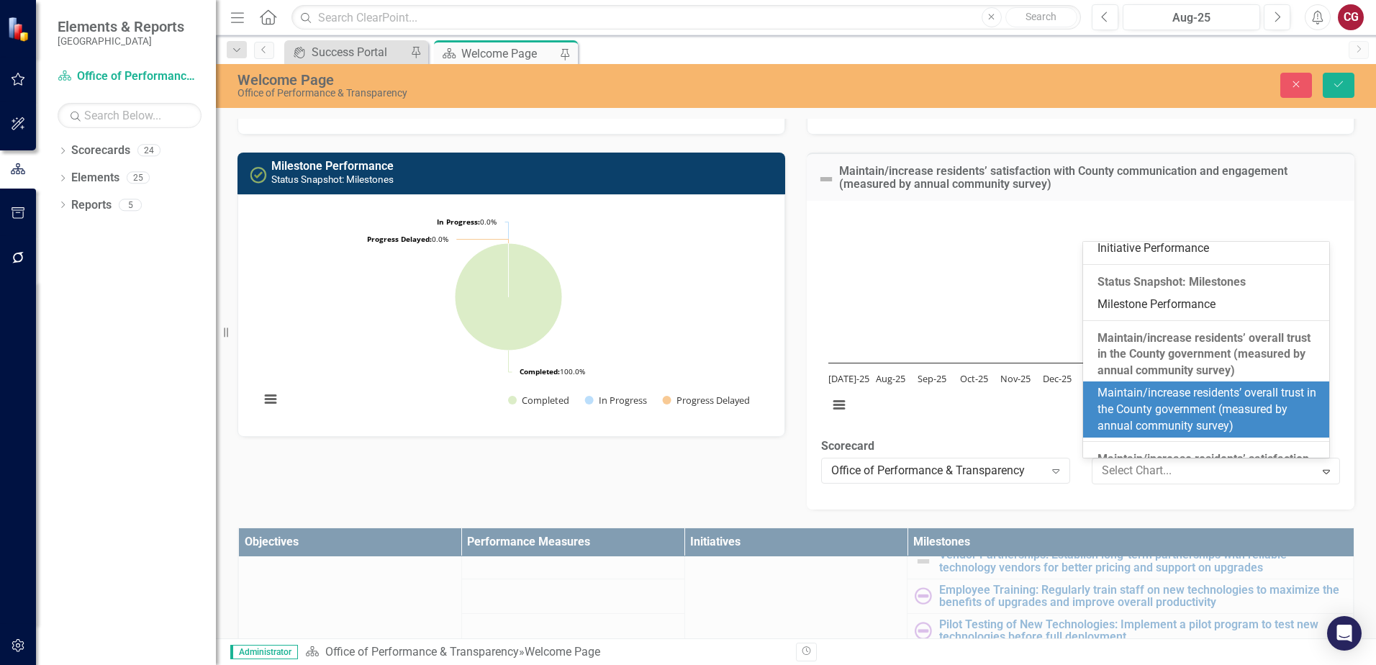
scroll to position [285, 0]
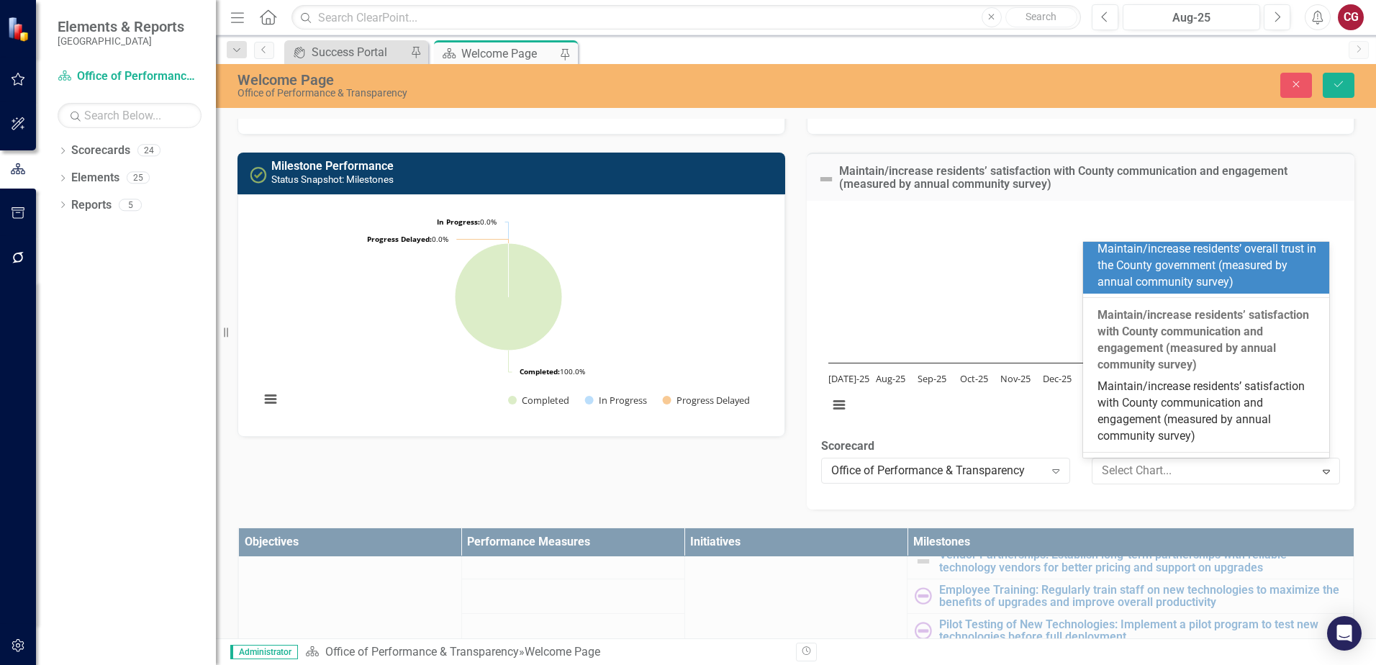
click at [1152, 291] on div "Maintain/increase residents’ overall trust in the County government (measured b…" at bounding box center [1208, 266] width 223 height 50
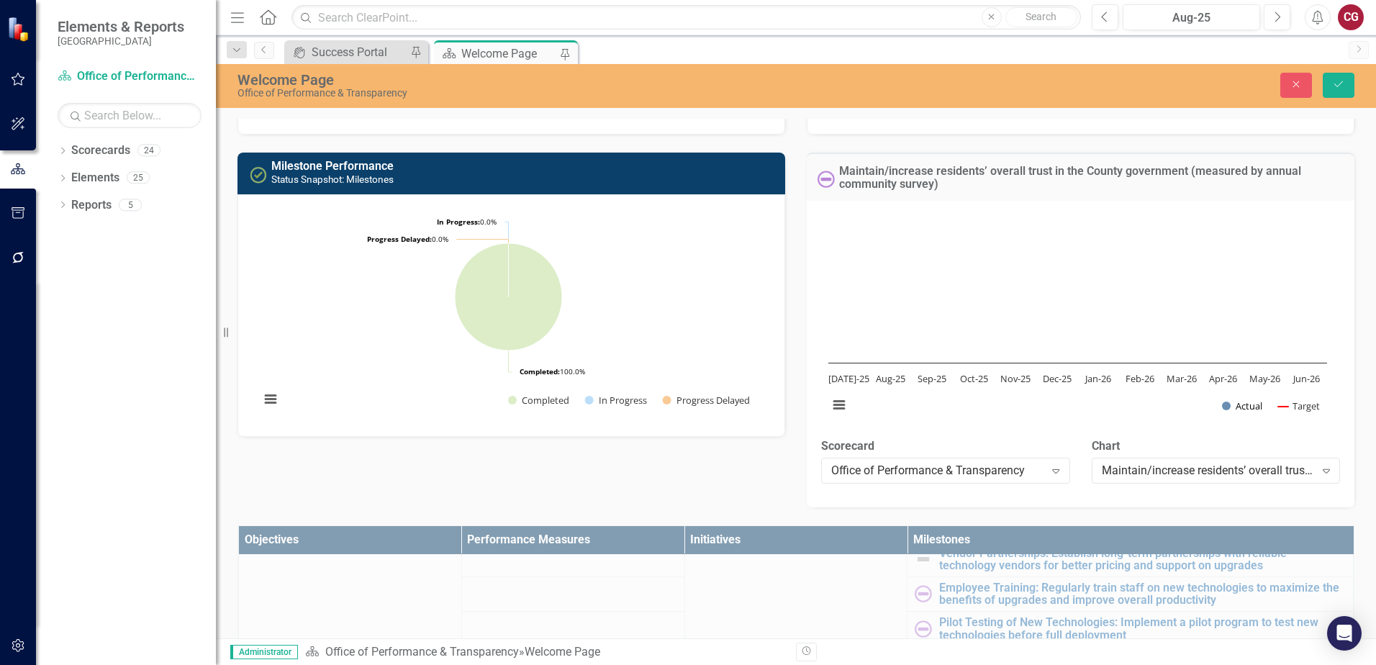
click at [1238, 402] on button "Show Actual" at bounding box center [1242, 405] width 40 height 13
click at [1232, 406] on button "Show Actual" at bounding box center [1242, 405] width 40 height 13
click at [1298, 406] on button "Show Target" at bounding box center [1299, 405] width 42 height 13
click at [1306, 406] on button "Show Target" at bounding box center [1299, 405] width 42 height 13
click at [1194, 466] on div "Maintain/increase residents’ overall trust in the County government (measured b…" at bounding box center [1208, 471] width 213 height 17
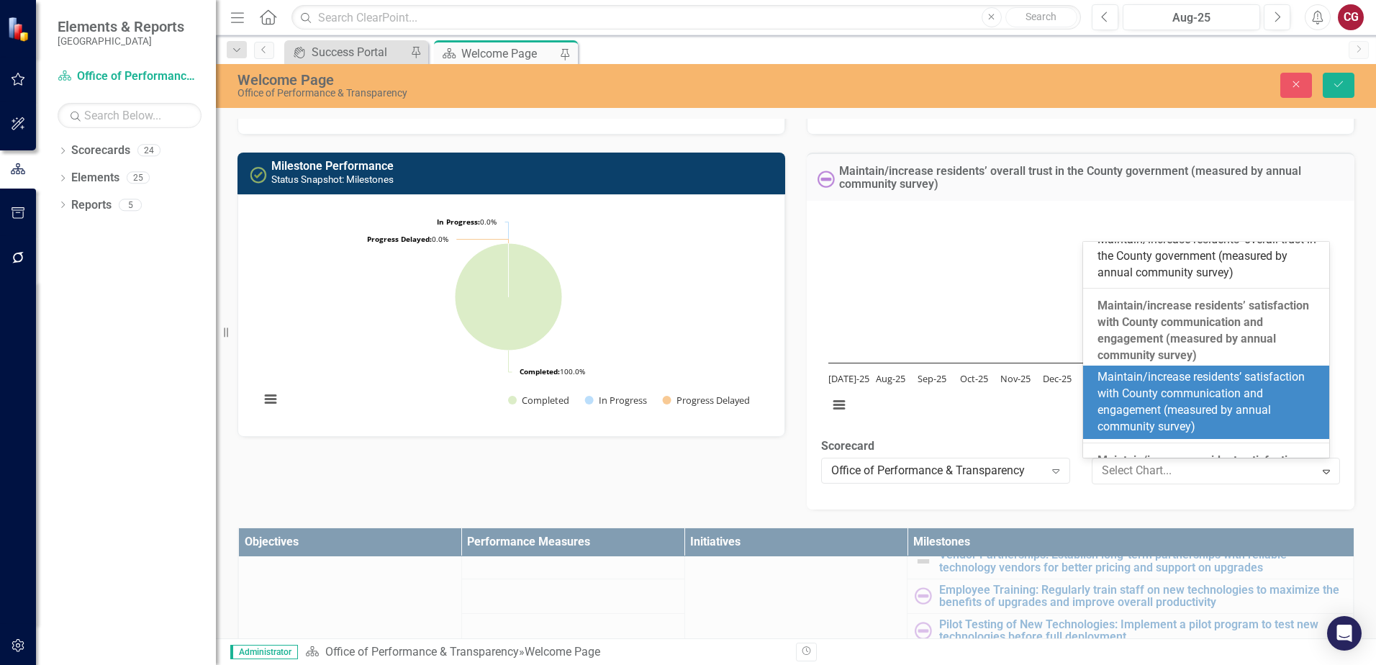
scroll to position [296, 0]
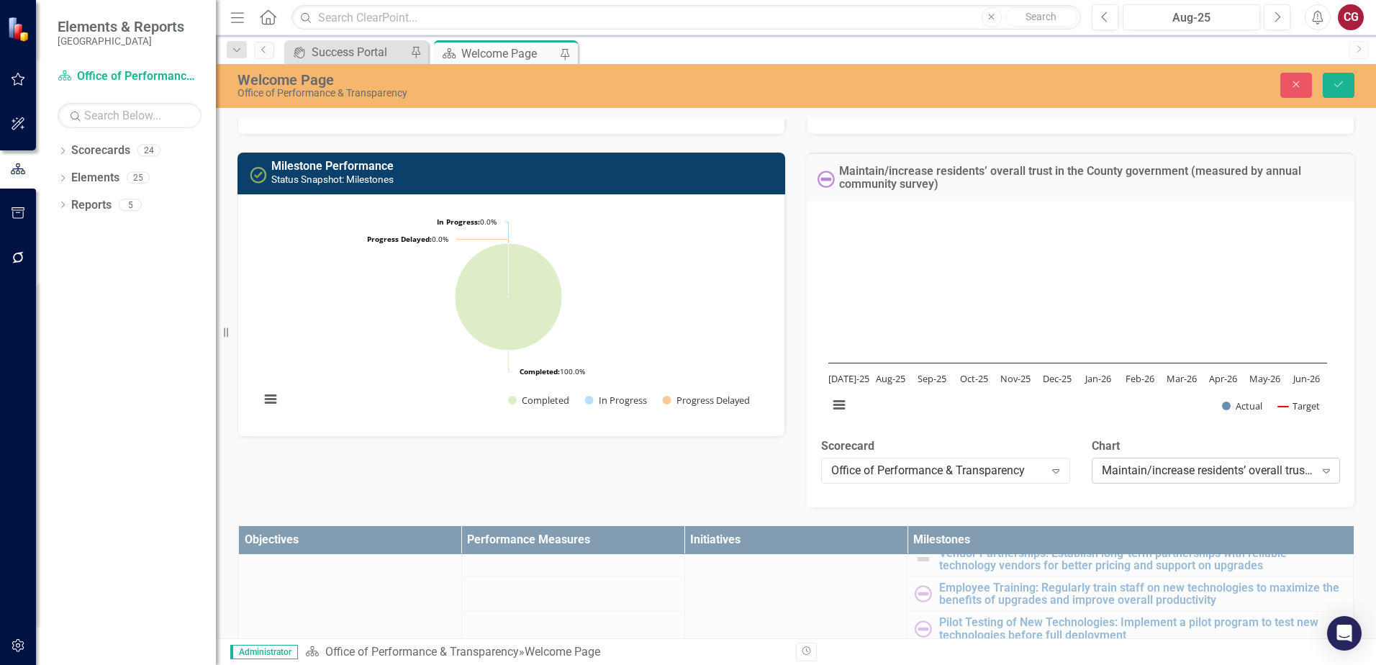
drag, startPoint x: 1175, startPoint y: 371, endPoint x: 1180, endPoint y: 458, distance: 87.9
click at [1180, 458] on div "Maintain/increase residents’ overall trust in the County government (measured b…" at bounding box center [1216, 471] width 249 height 26
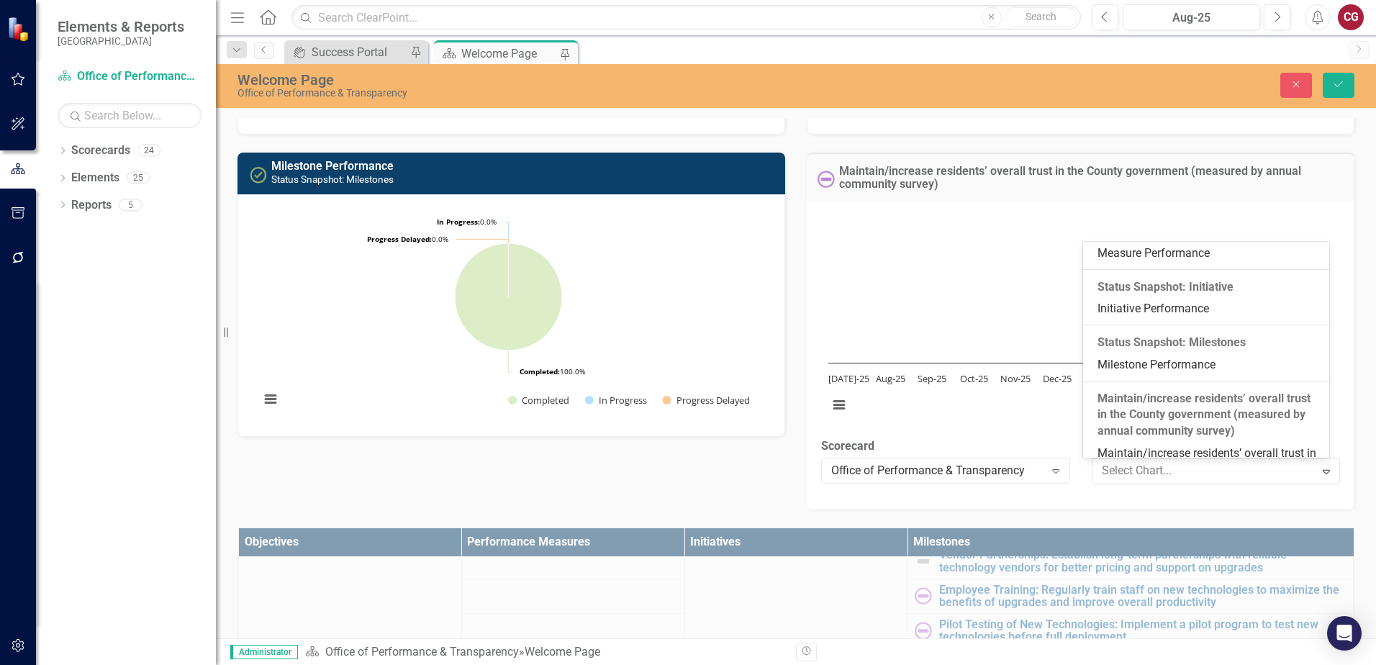
scroll to position [0, 0]
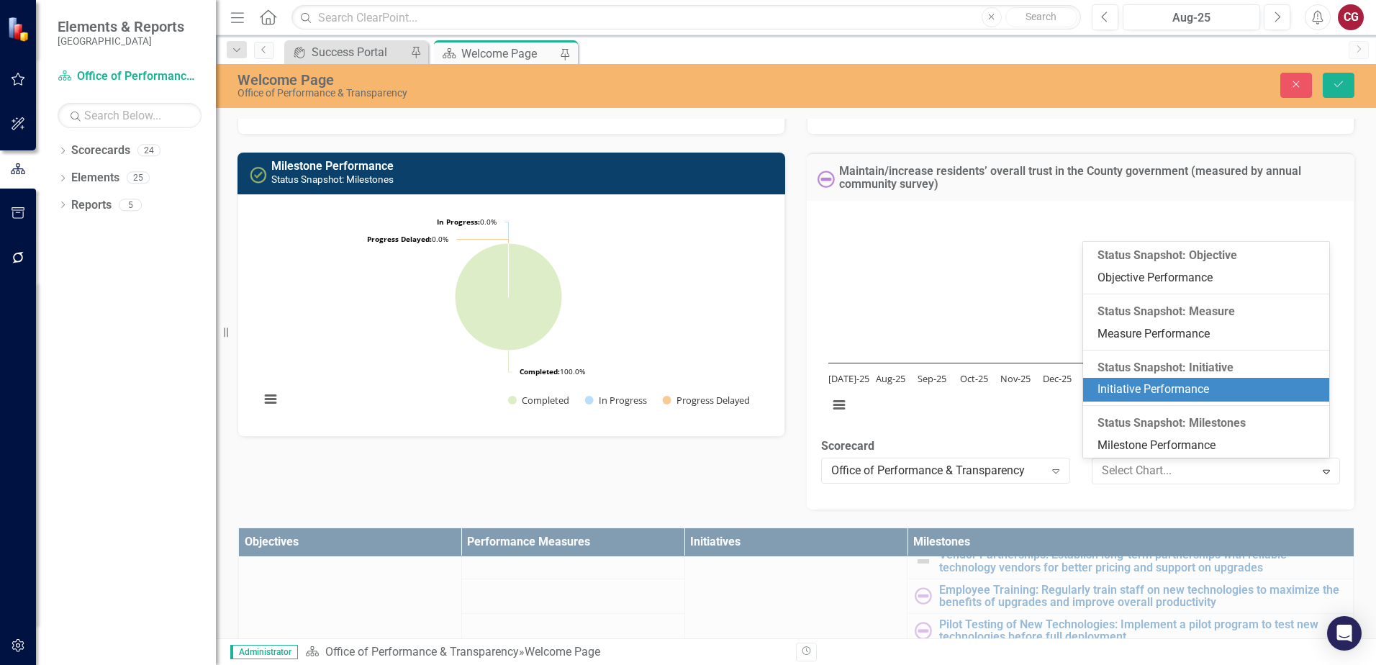
click at [1161, 383] on div "Initiative Performance" at bounding box center [1208, 389] width 223 height 17
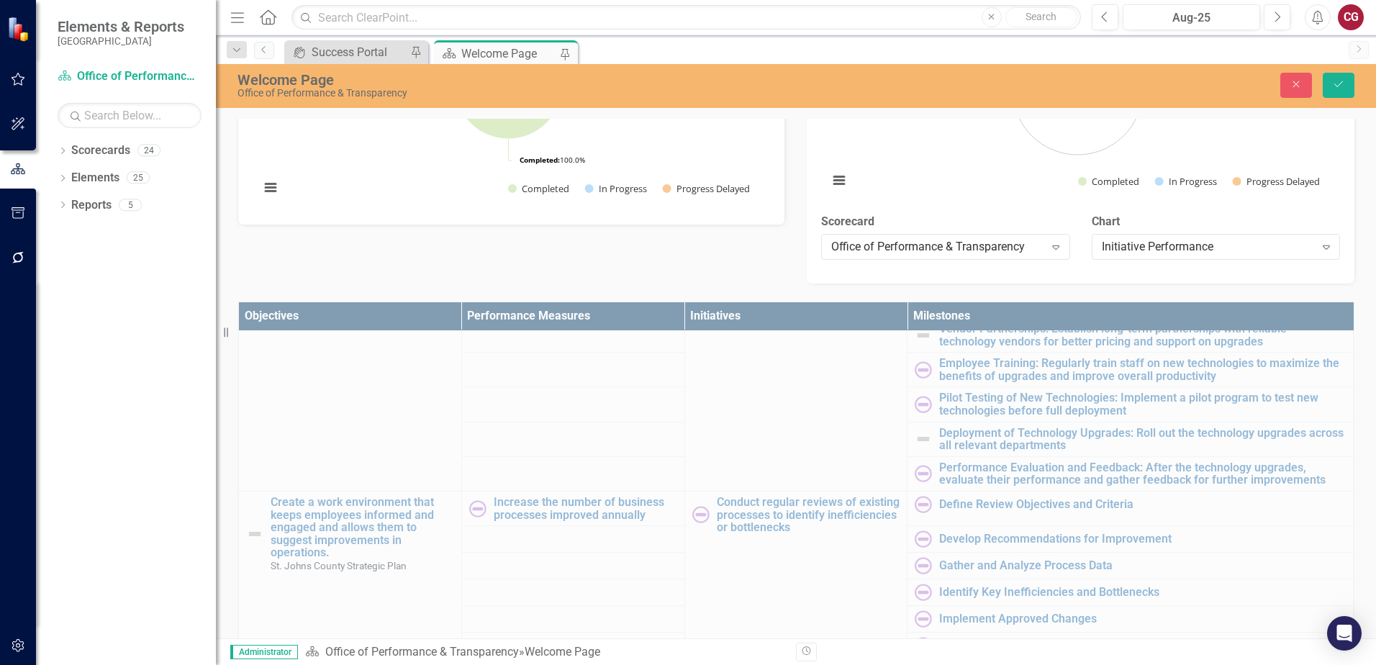
scroll to position [360, 0]
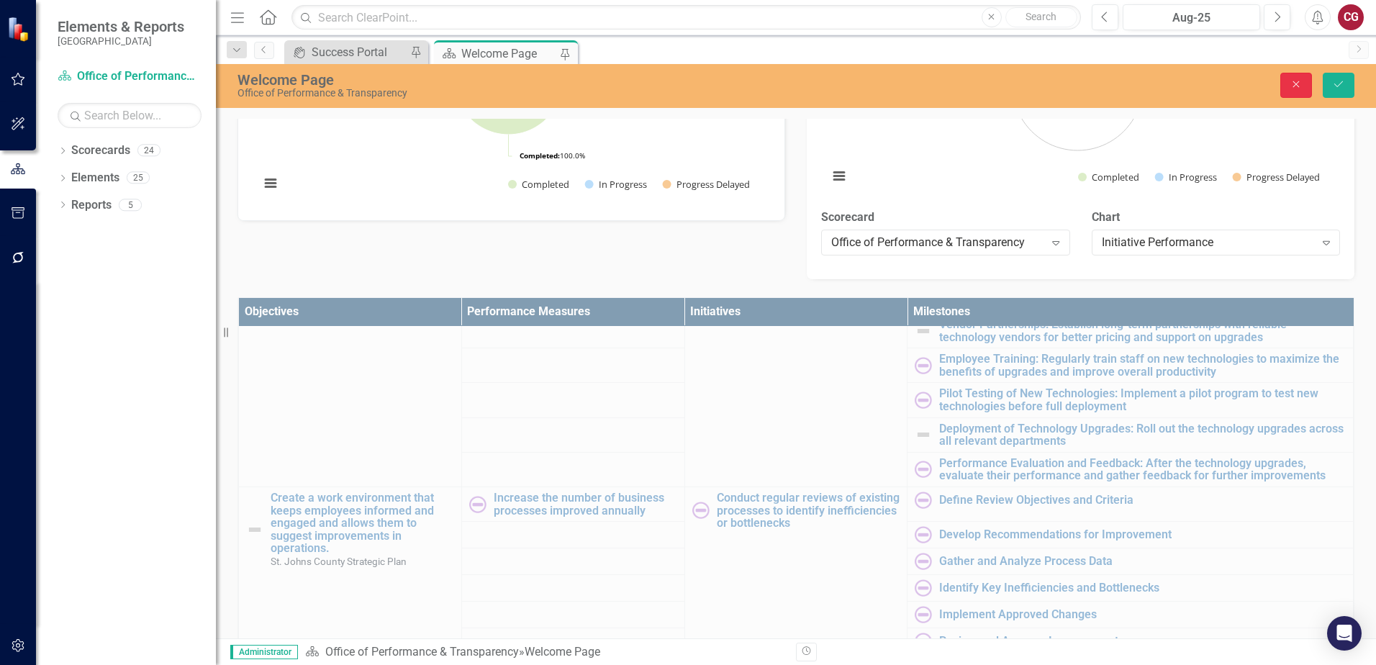
click at [1292, 80] on icon "Close" at bounding box center [1296, 84] width 13 height 10
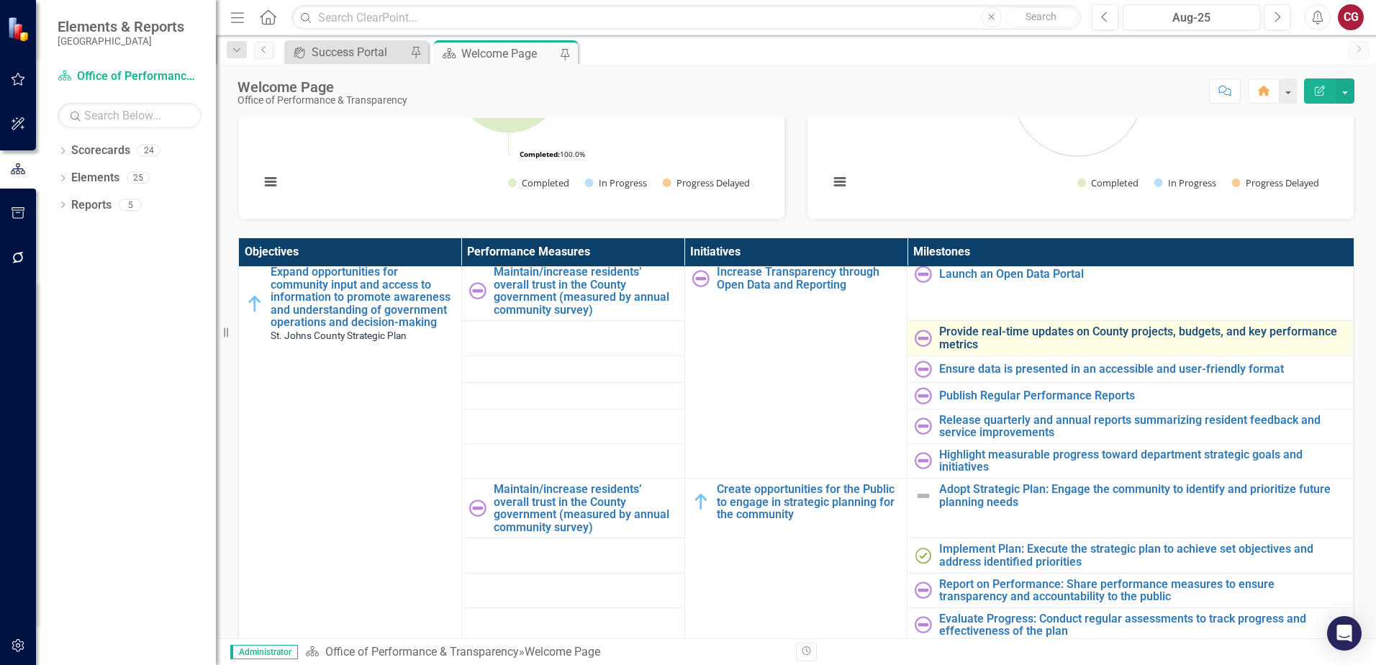
scroll to position [0, 0]
